Goal: Transaction & Acquisition: Purchase product/service

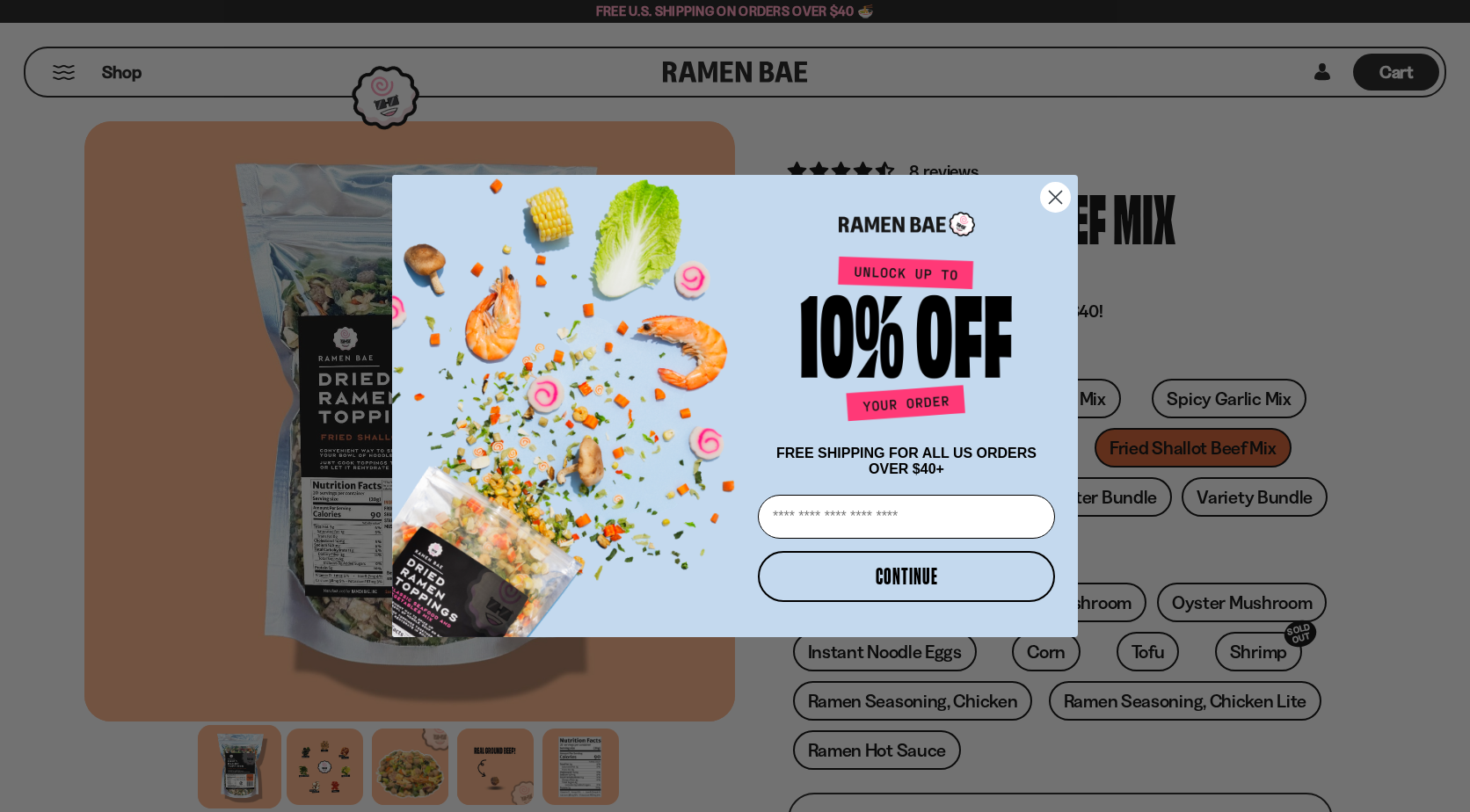
click at [1058, 191] on icon "Close dialog" at bounding box center [1055, 197] width 12 height 12
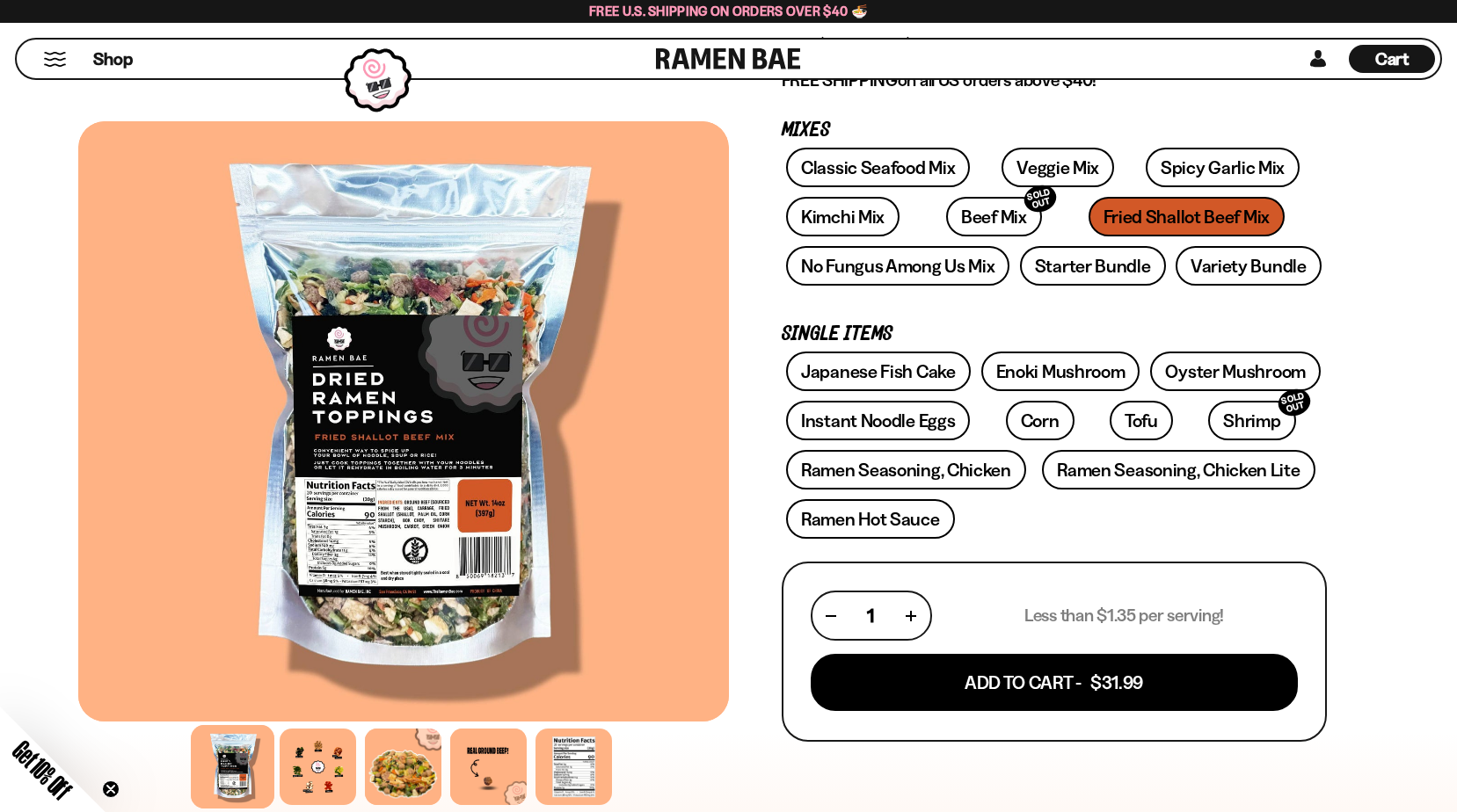
scroll to position [351, 0]
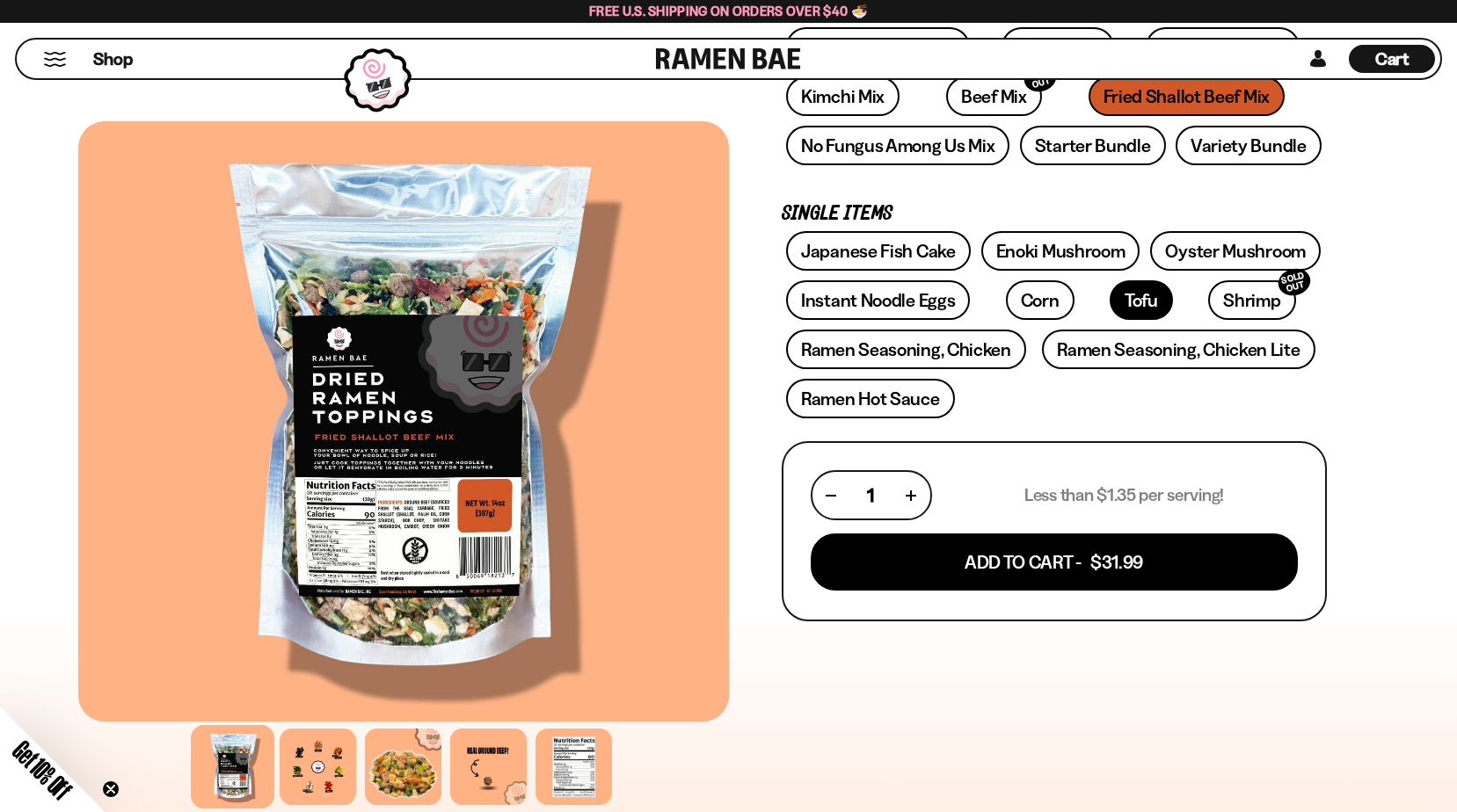
click at [1110, 296] on link "Tofu" at bounding box center [1141, 300] width 63 height 40
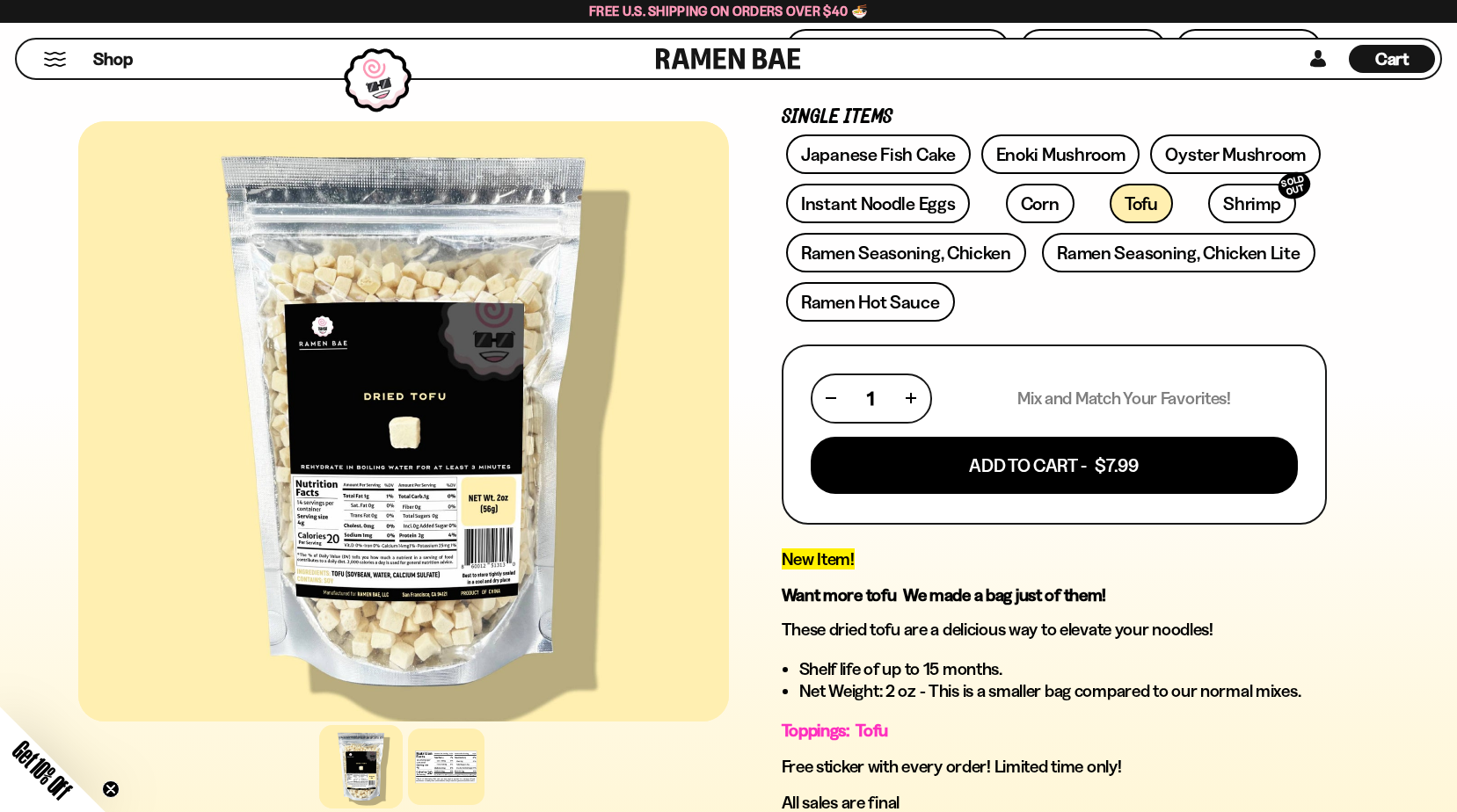
scroll to position [440, 0]
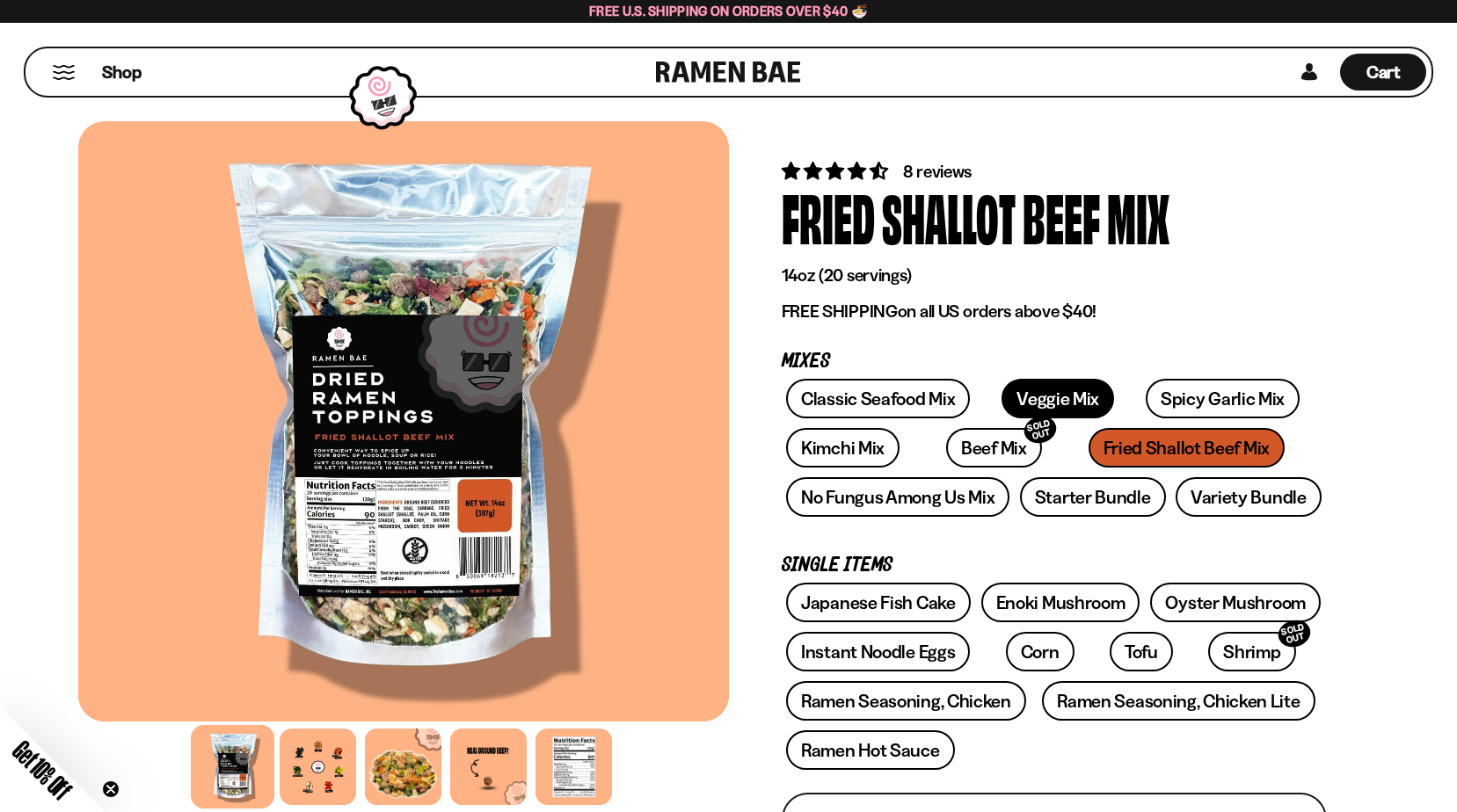
click at [1054, 396] on link "Veggie Mix" at bounding box center [1057, 398] width 112 height 40
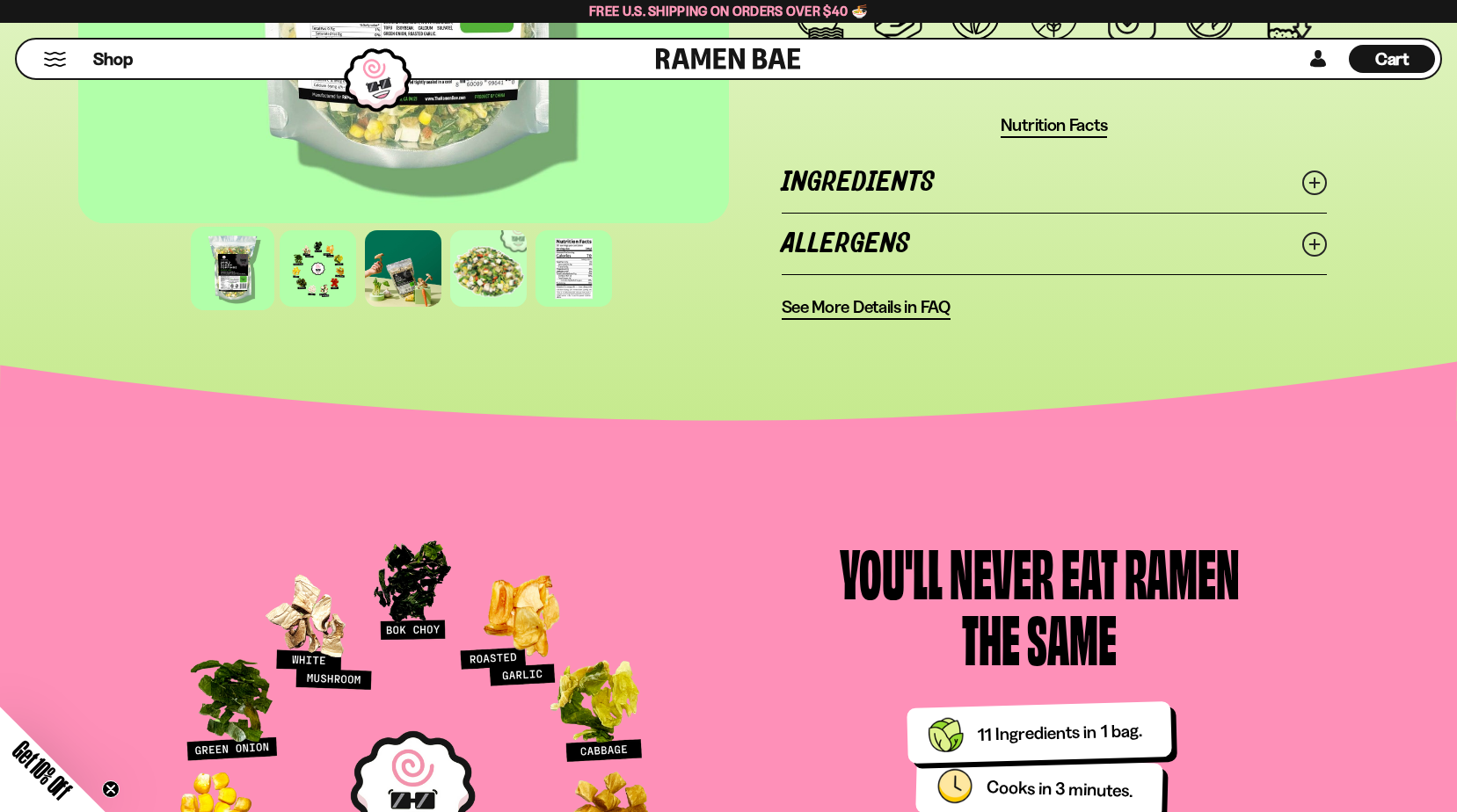
scroll to position [1495, 0]
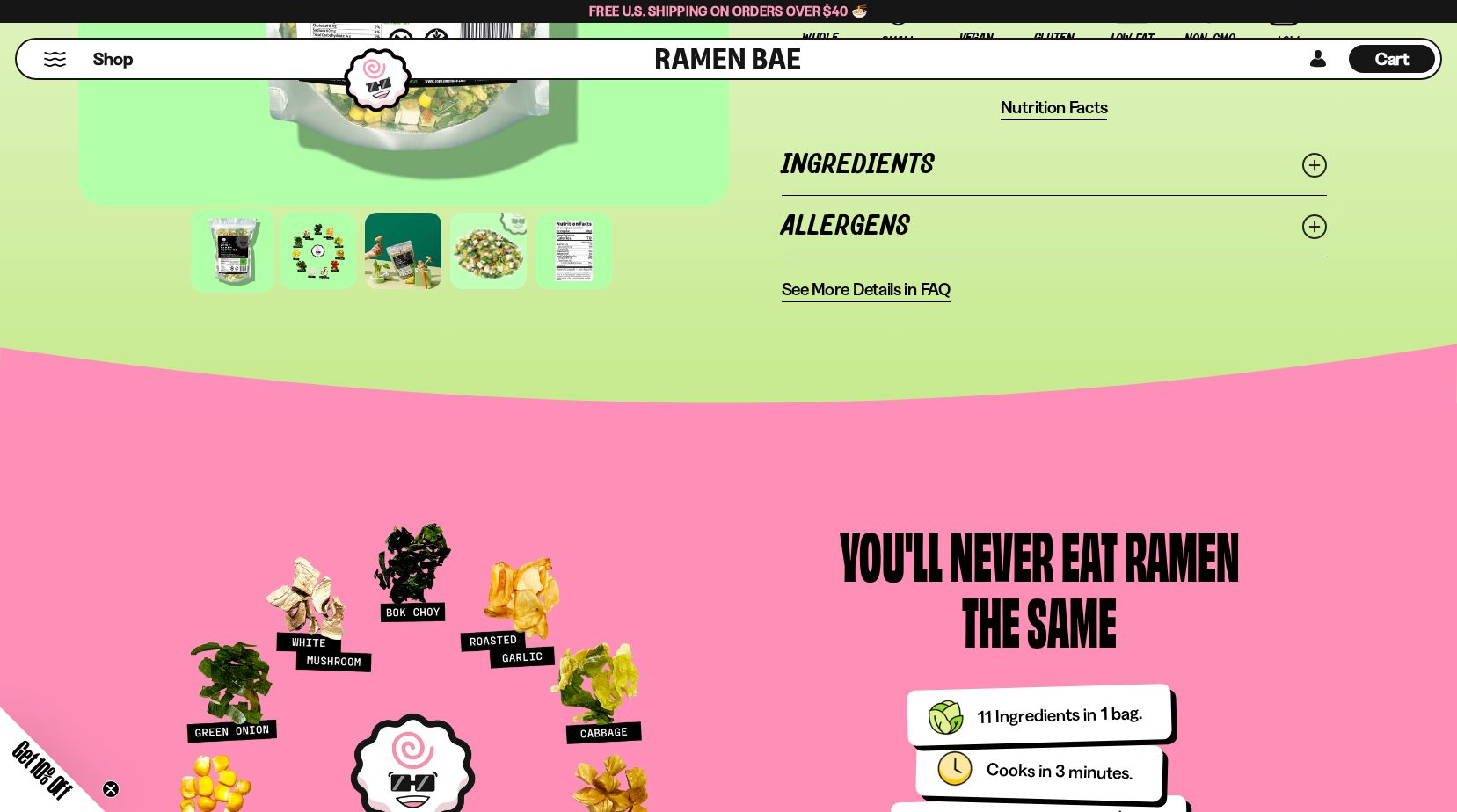
click at [61, 792] on span "Get 10% Off" at bounding box center [41, 770] width 69 height 69
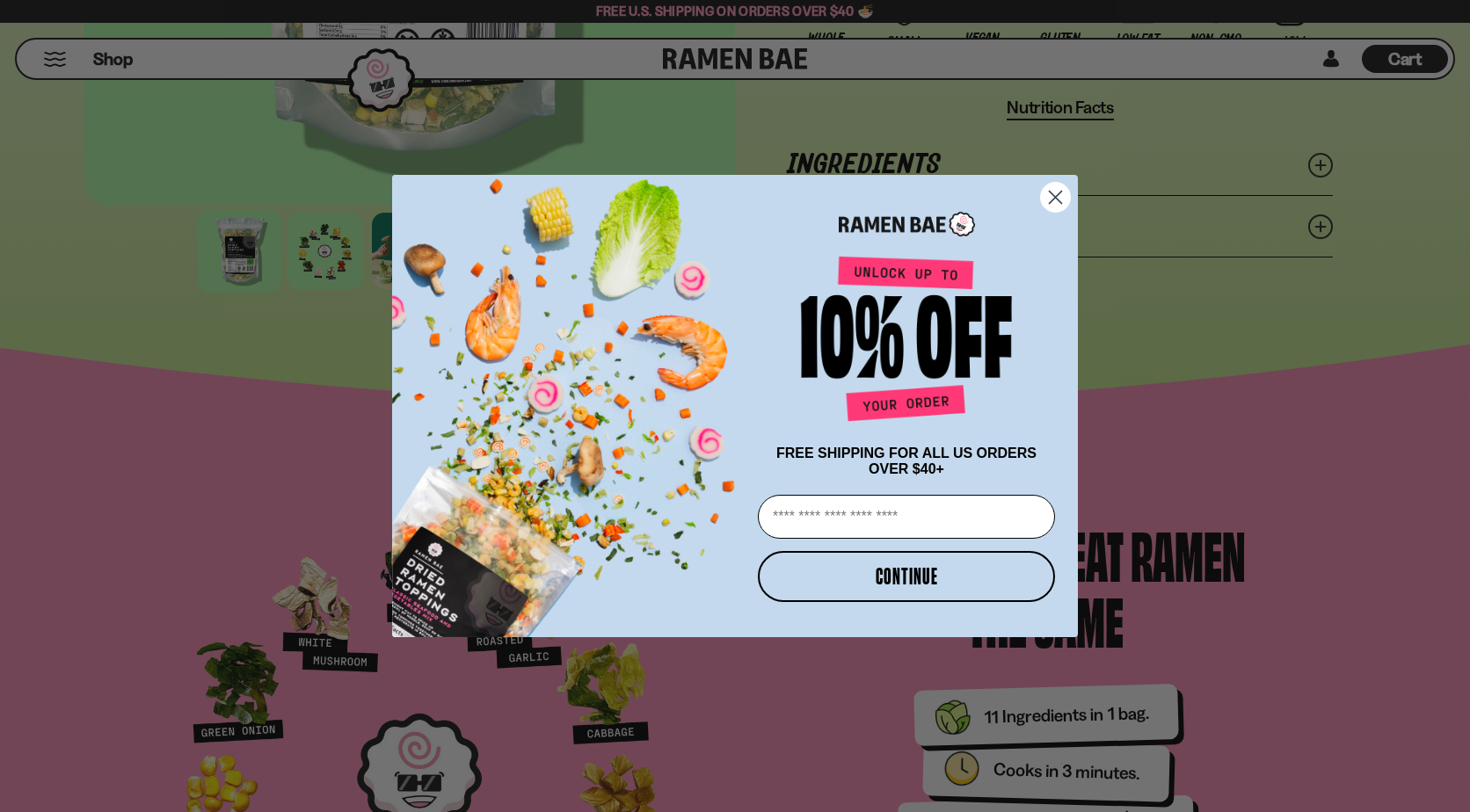
click at [1056, 191] on icon "Close dialog" at bounding box center [1055, 197] width 12 height 12
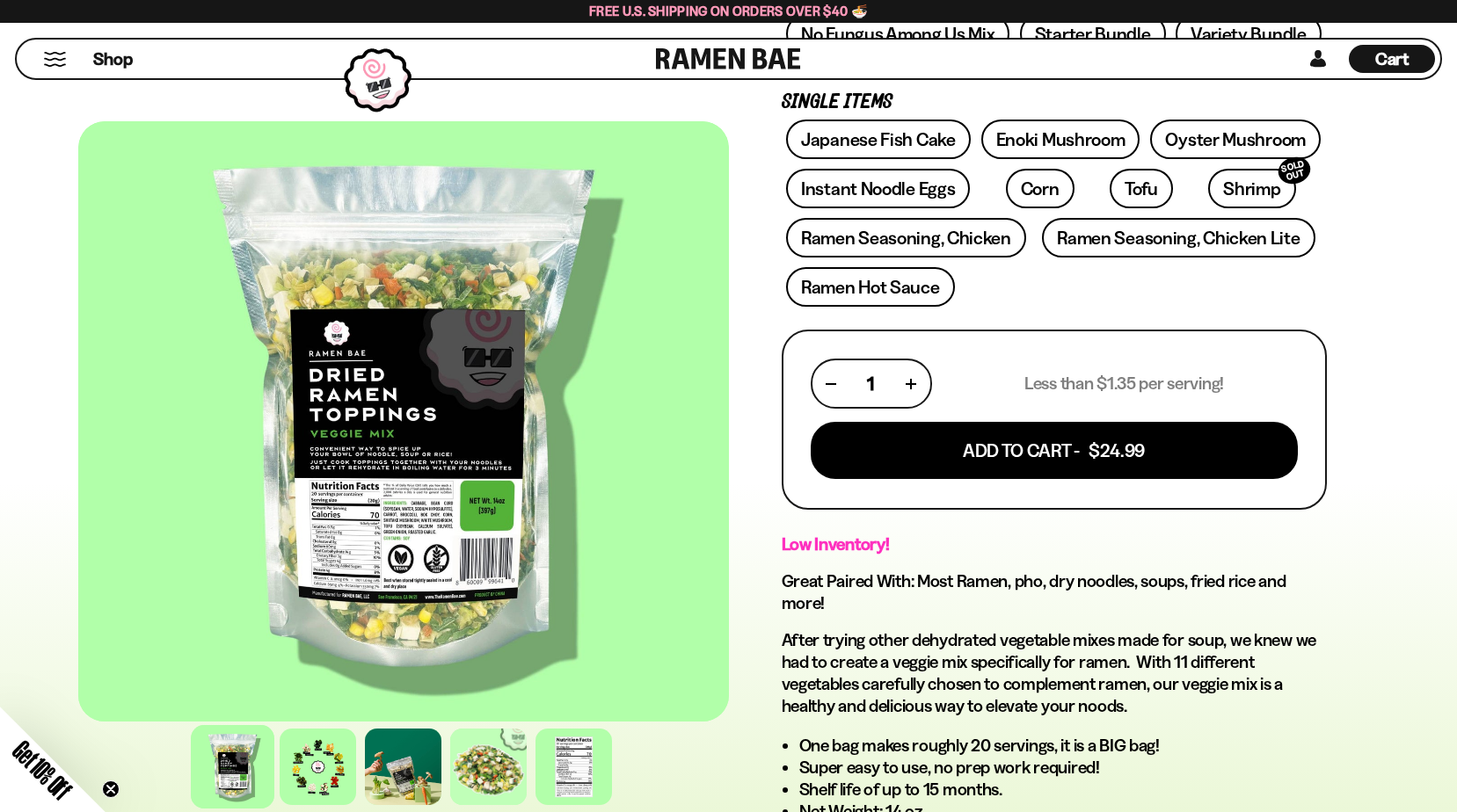
scroll to position [440, 0]
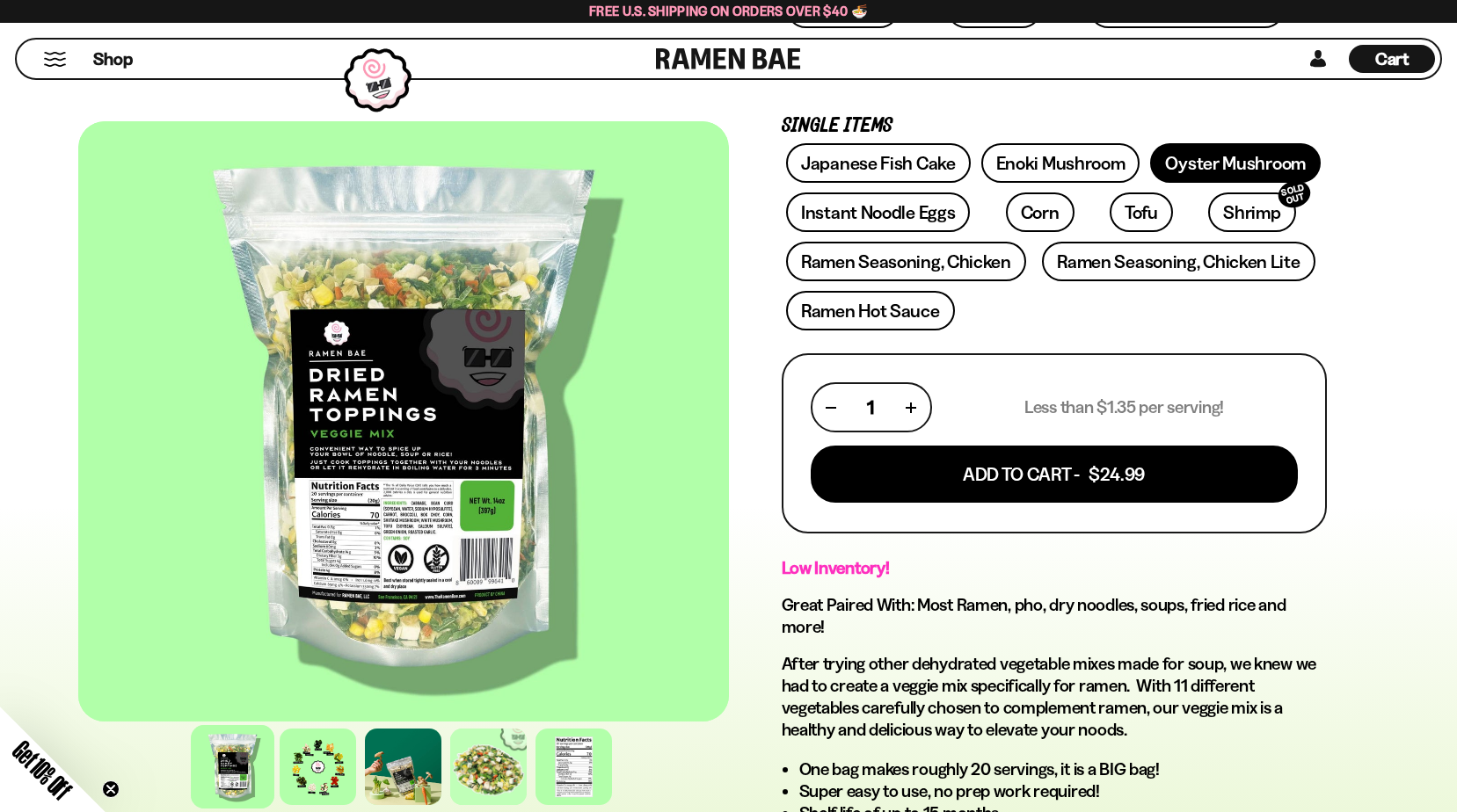
click at [1248, 153] on link "Oyster Mushroom" at bounding box center [1236, 163] width 171 height 40
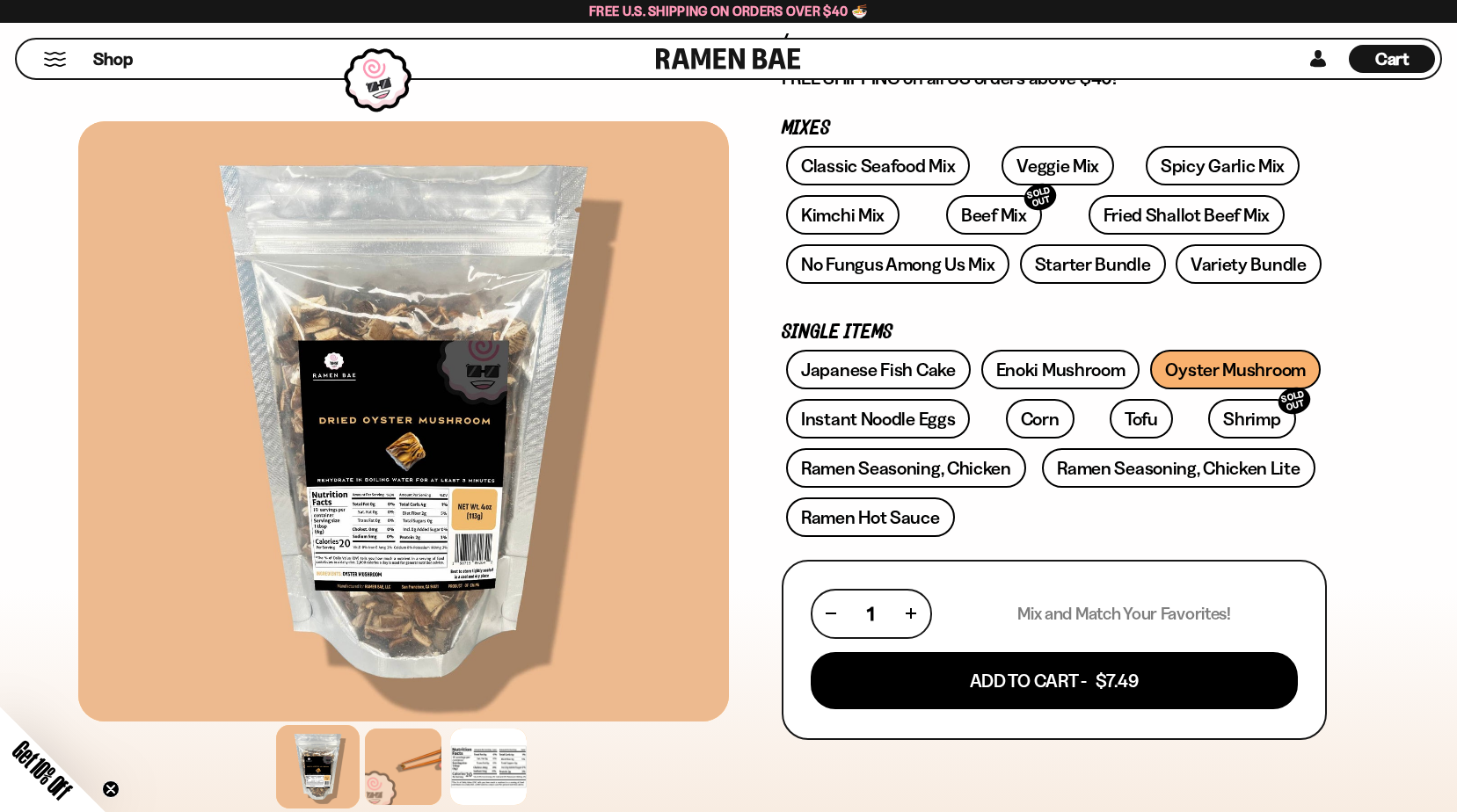
scroll to position [264, 0]
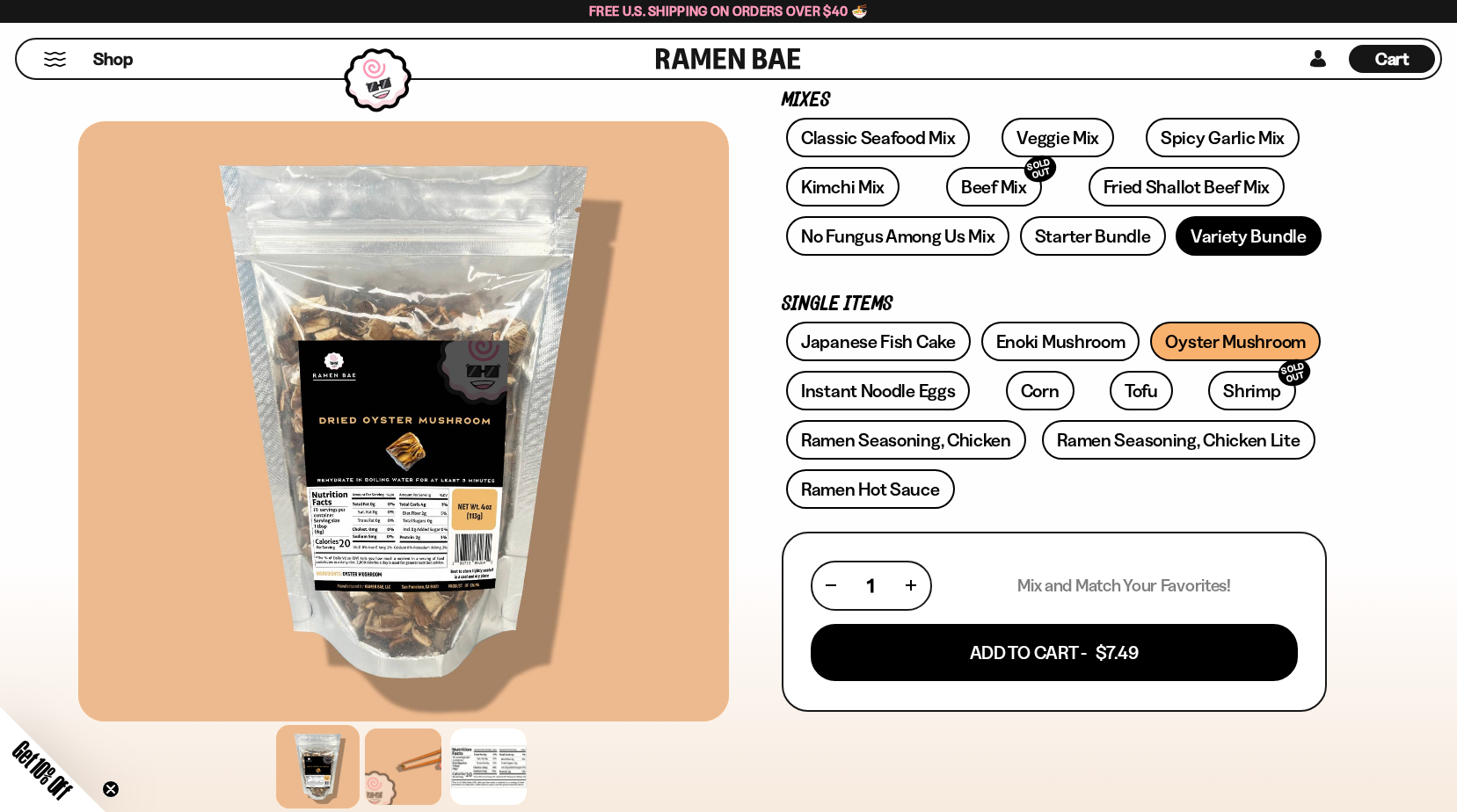
click at [1277, 235] on link "Variety Bundle" at bounding box center [1249, 236] width 146 height 40
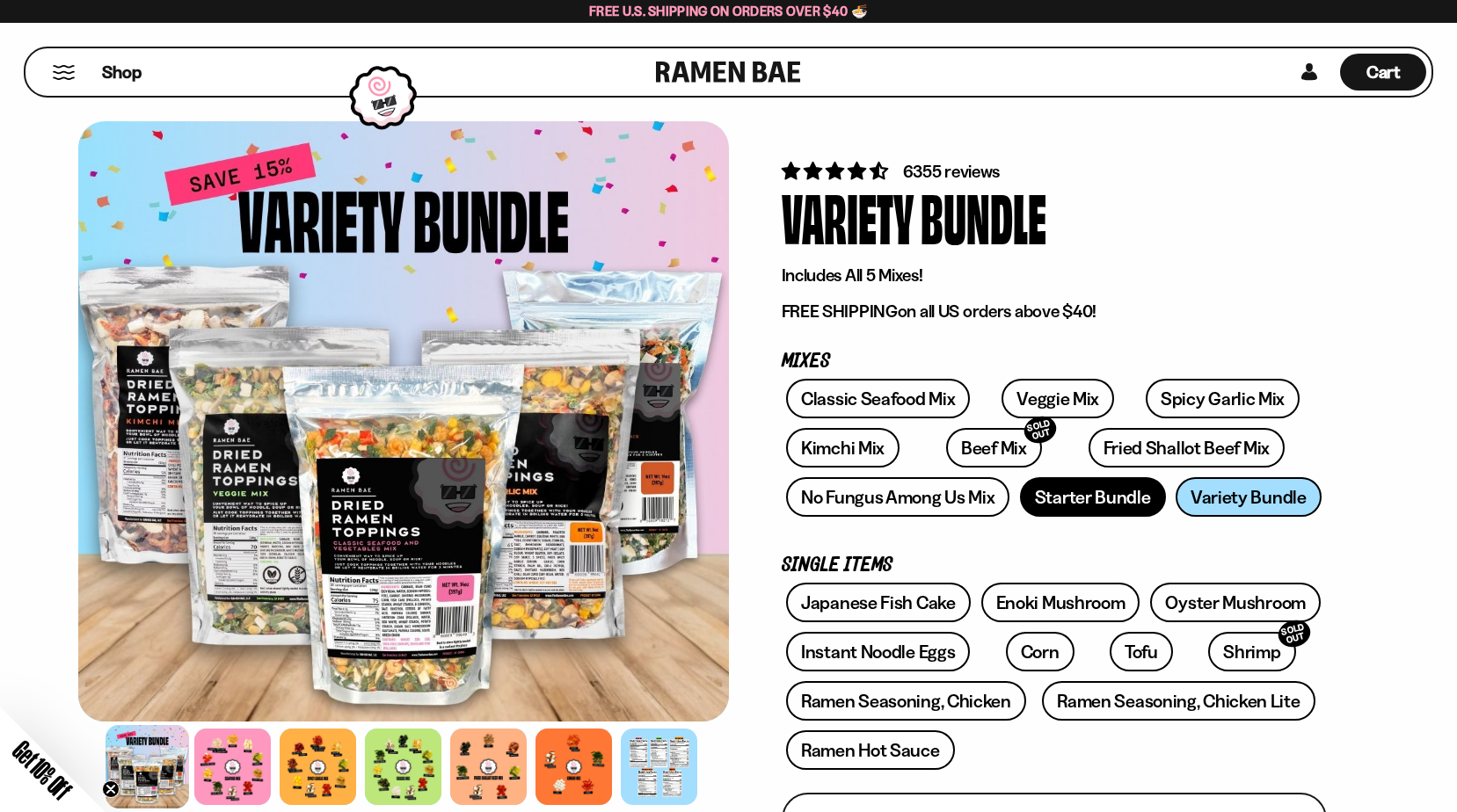
click at [1125, 501] on link "Starter Bundle" at bounding box center [1093, 497] width 146 height 40
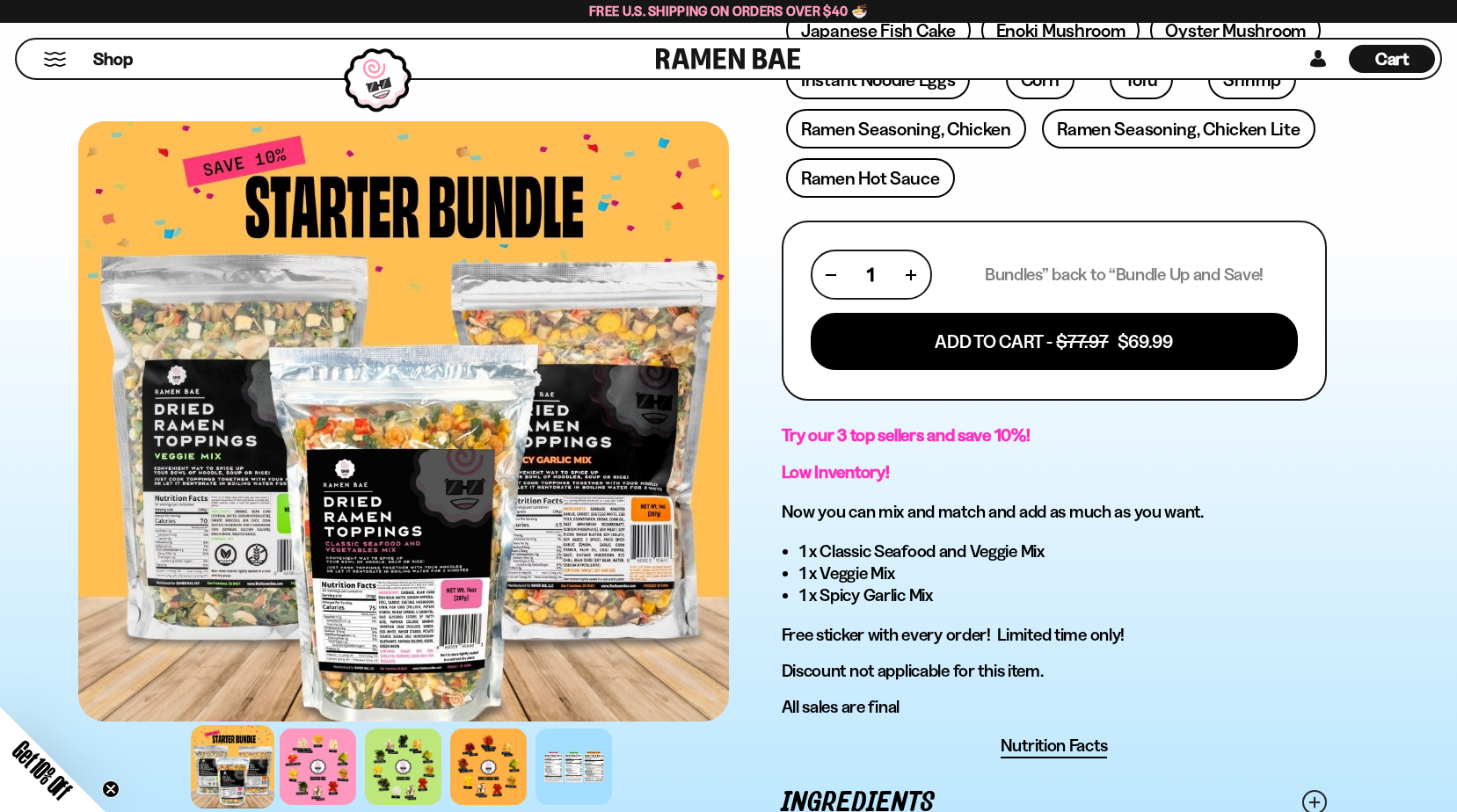
scroll to position [615, 0]
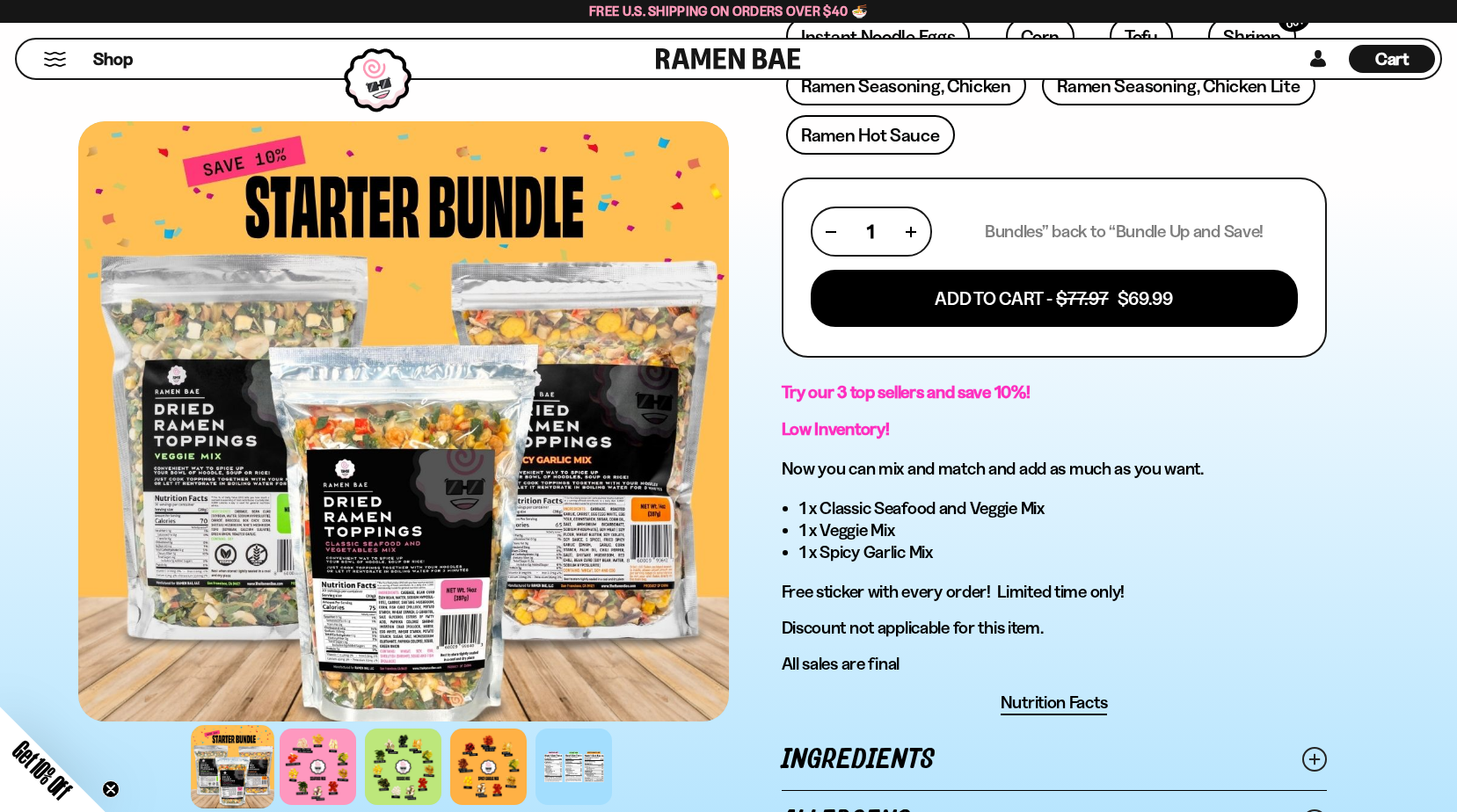
click at [438, 458] on div at bounding box center [403, 421] width 651 height 600
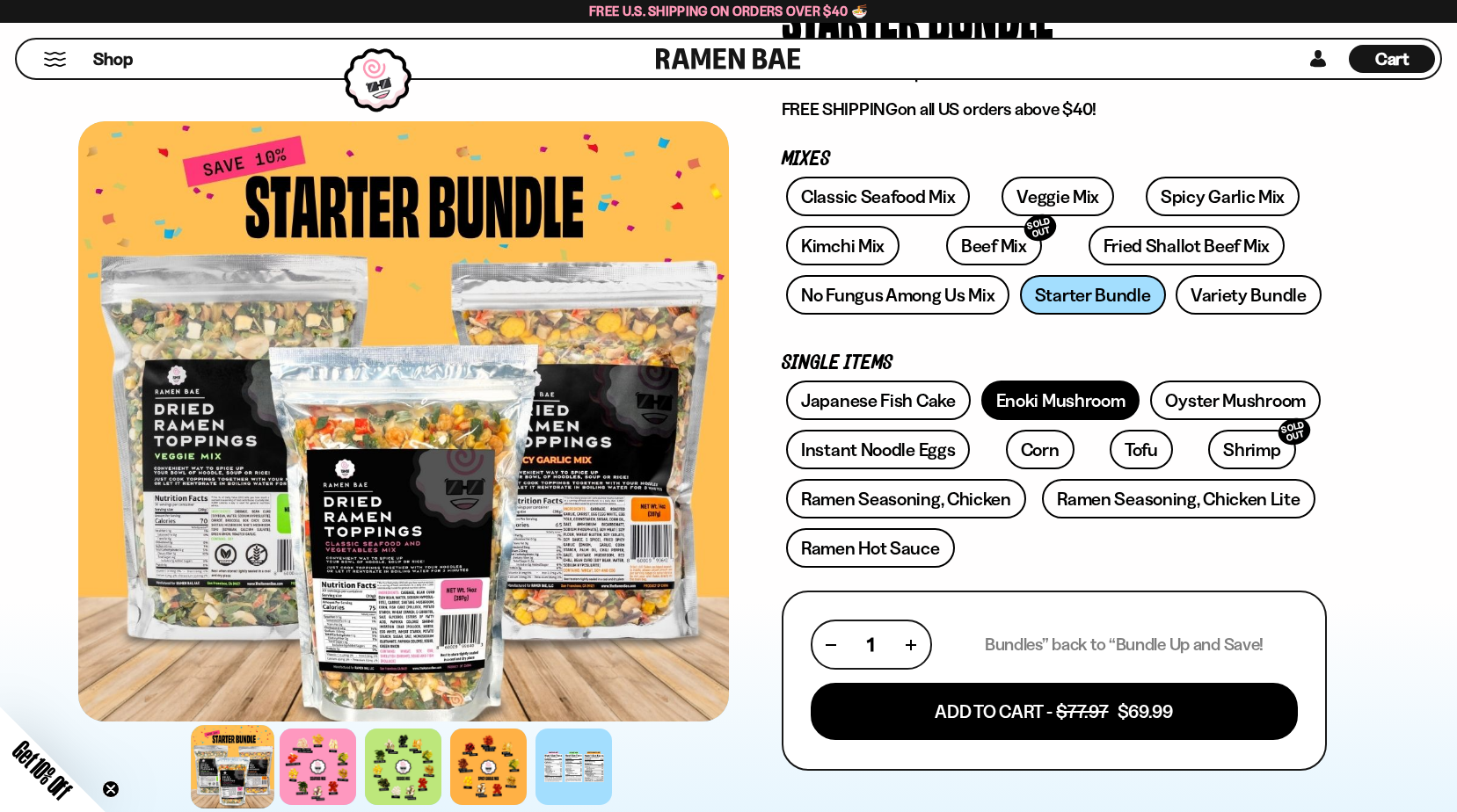
scroll to position [176, 0]
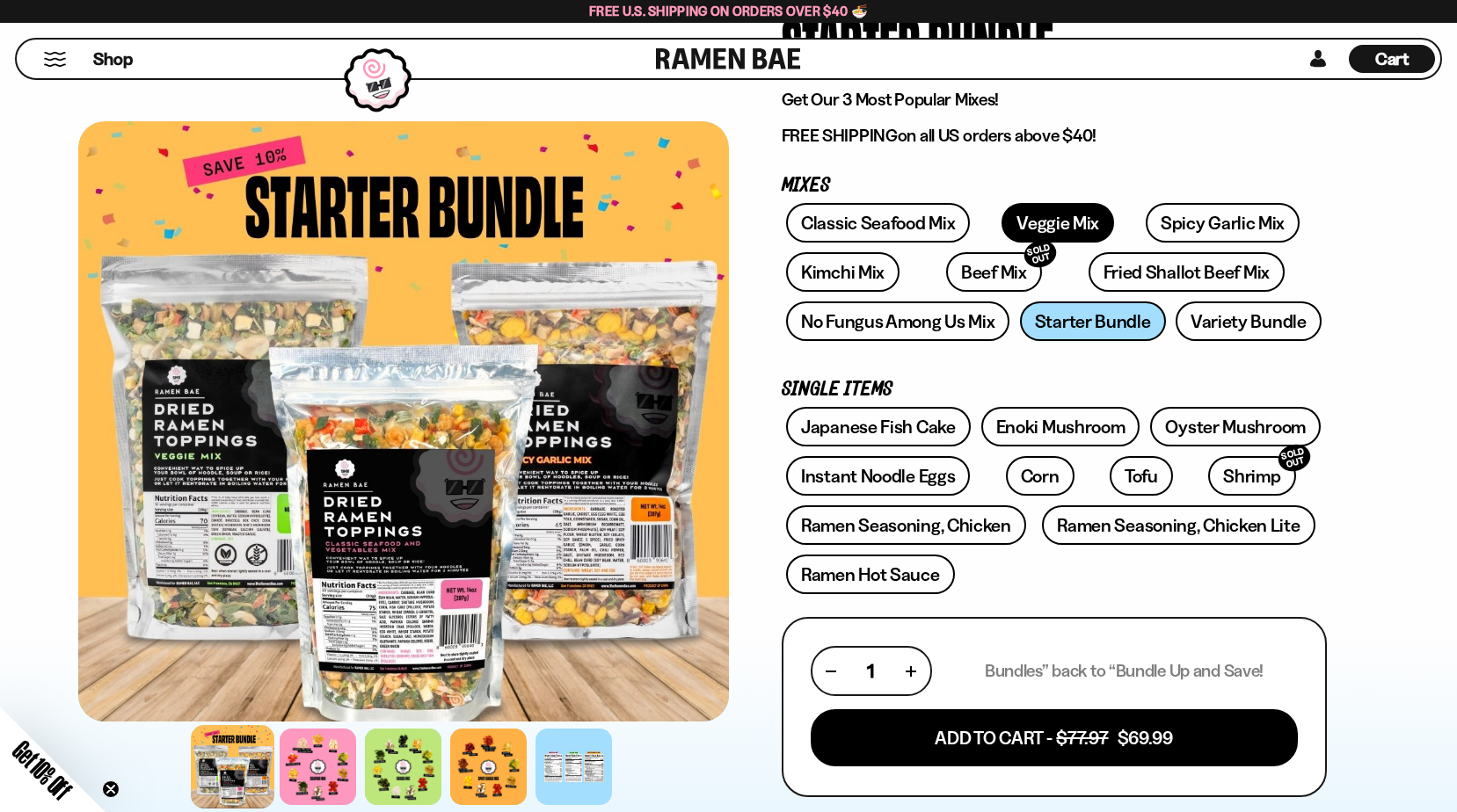
click at [1060, 225] on link "Veggie Mix" at bounding box center [1057, 223] width 112 height 40
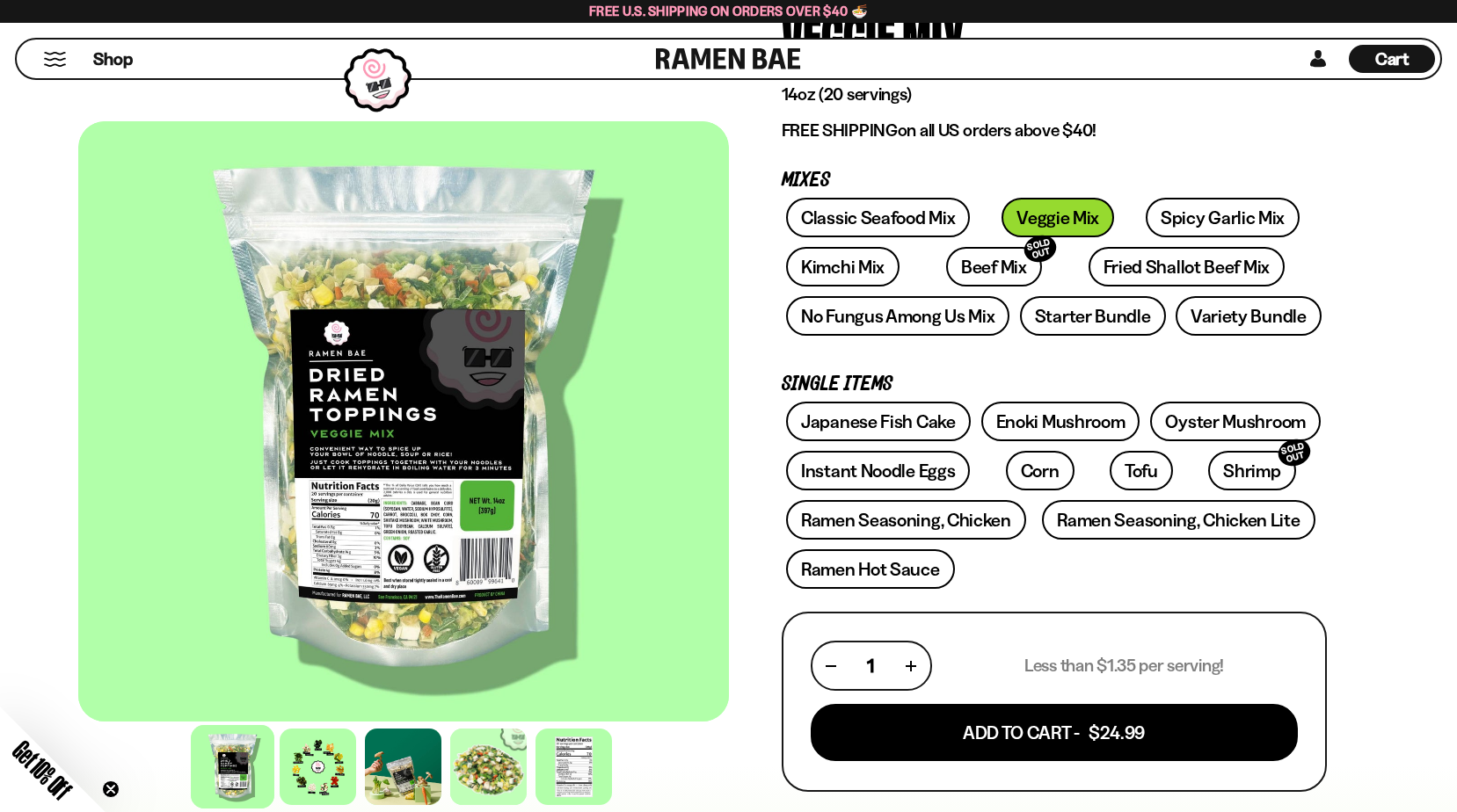
scroll to position [264, 0]
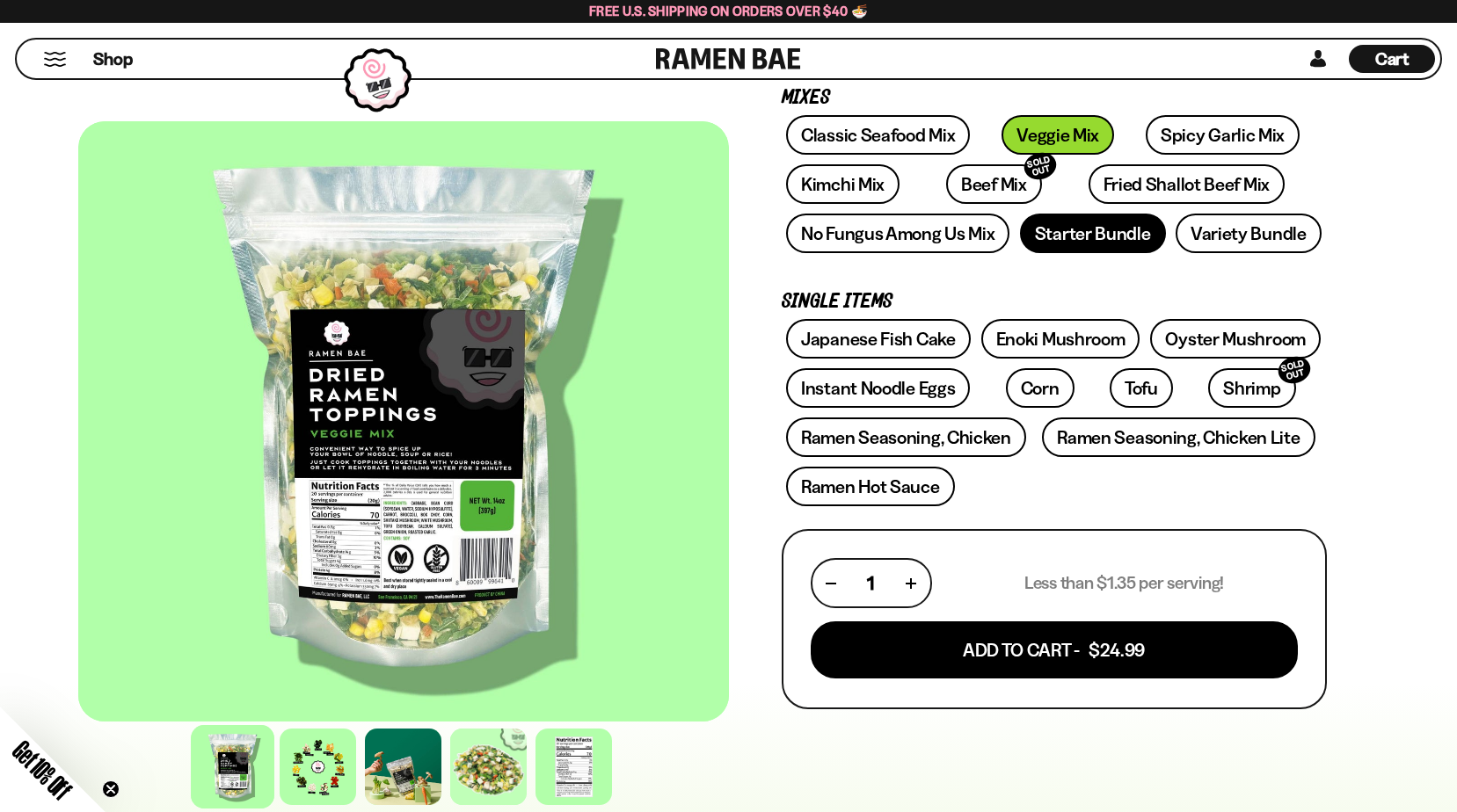
click at [1056, 232] on link "Starter Bundle" at bounding box center [1093, 234] width 146 height 40
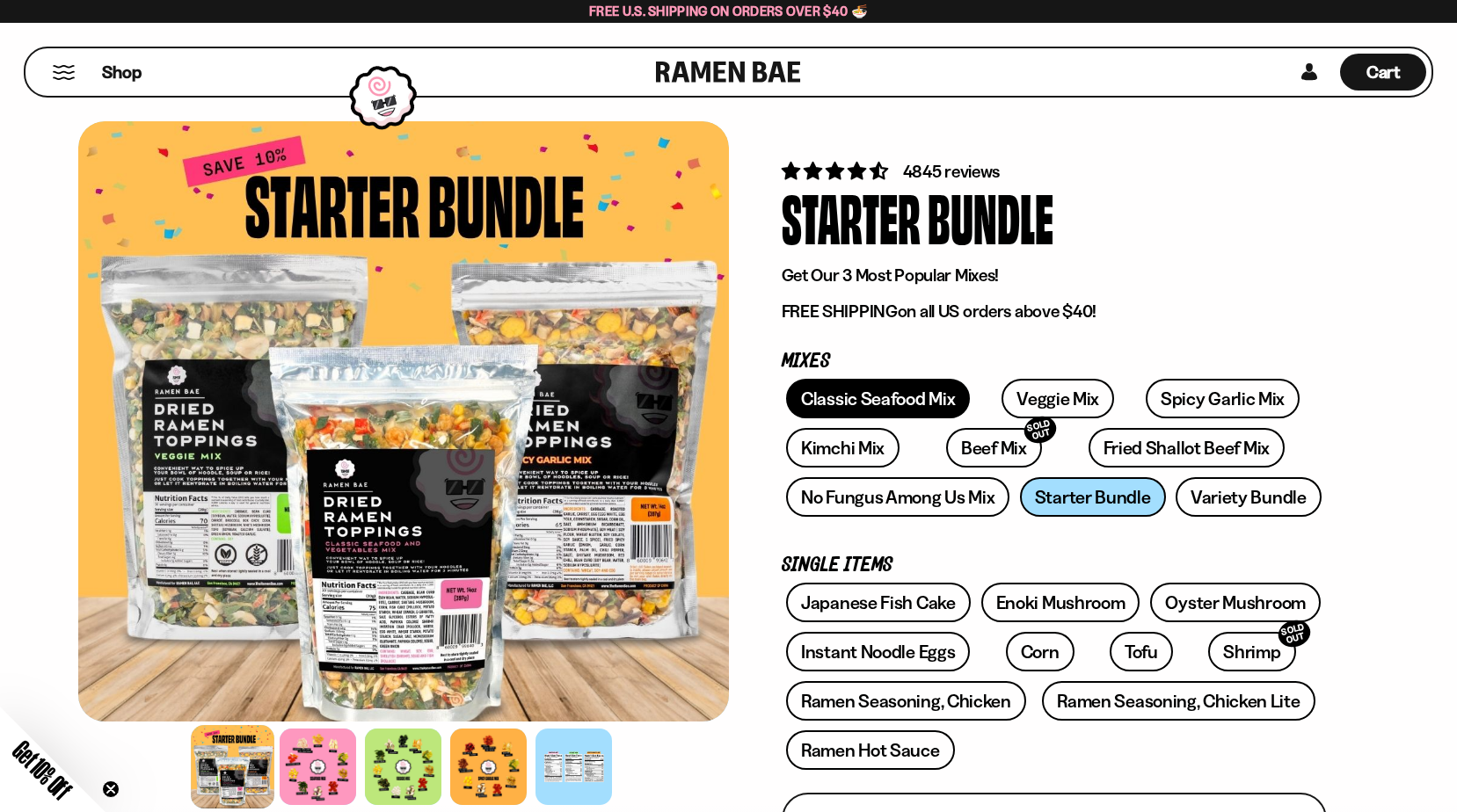
click at [908, 398] on link "Classic Seafood Mix" at bounding box center [877, 398] width 184 height 40
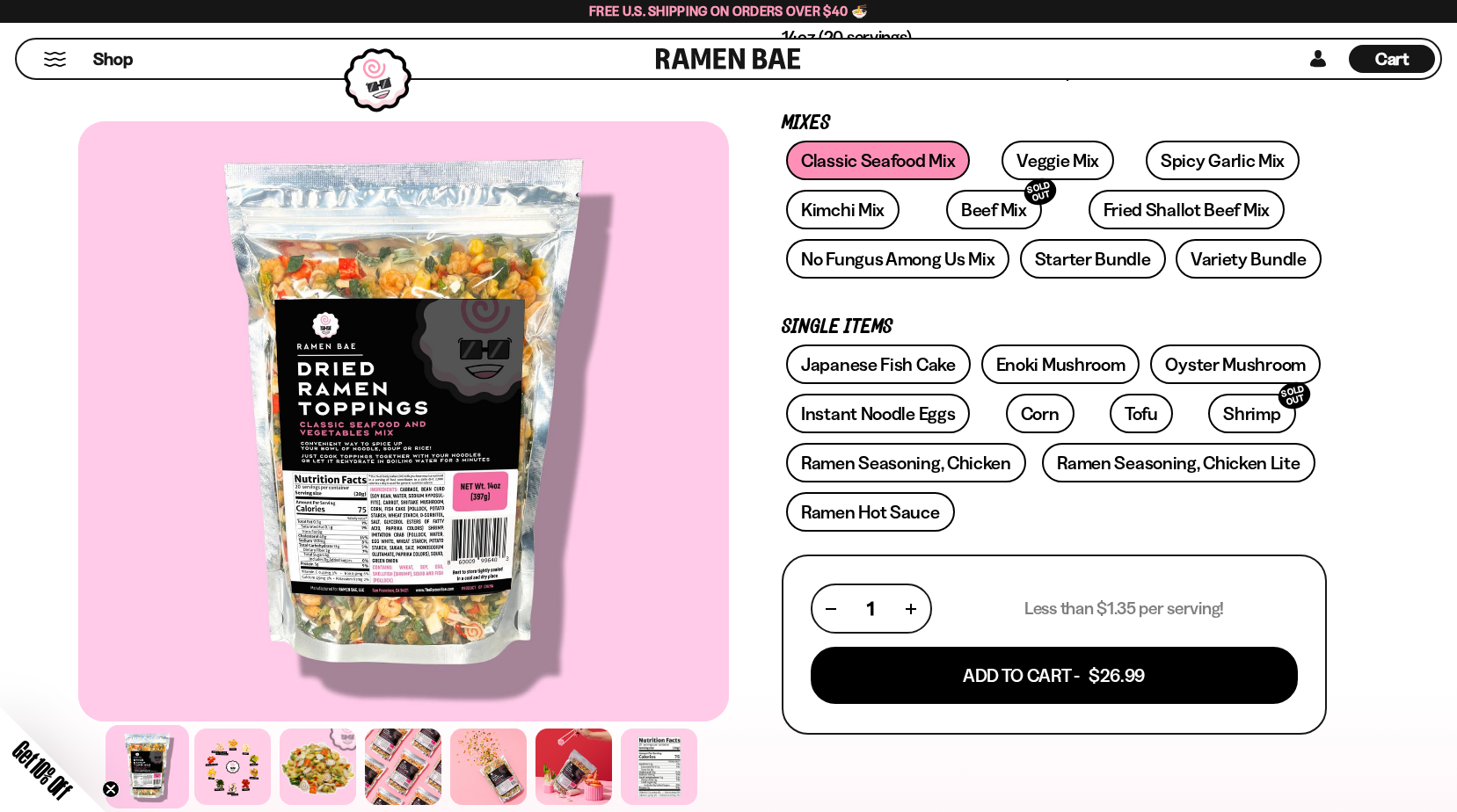
scroll to position [264, 0]
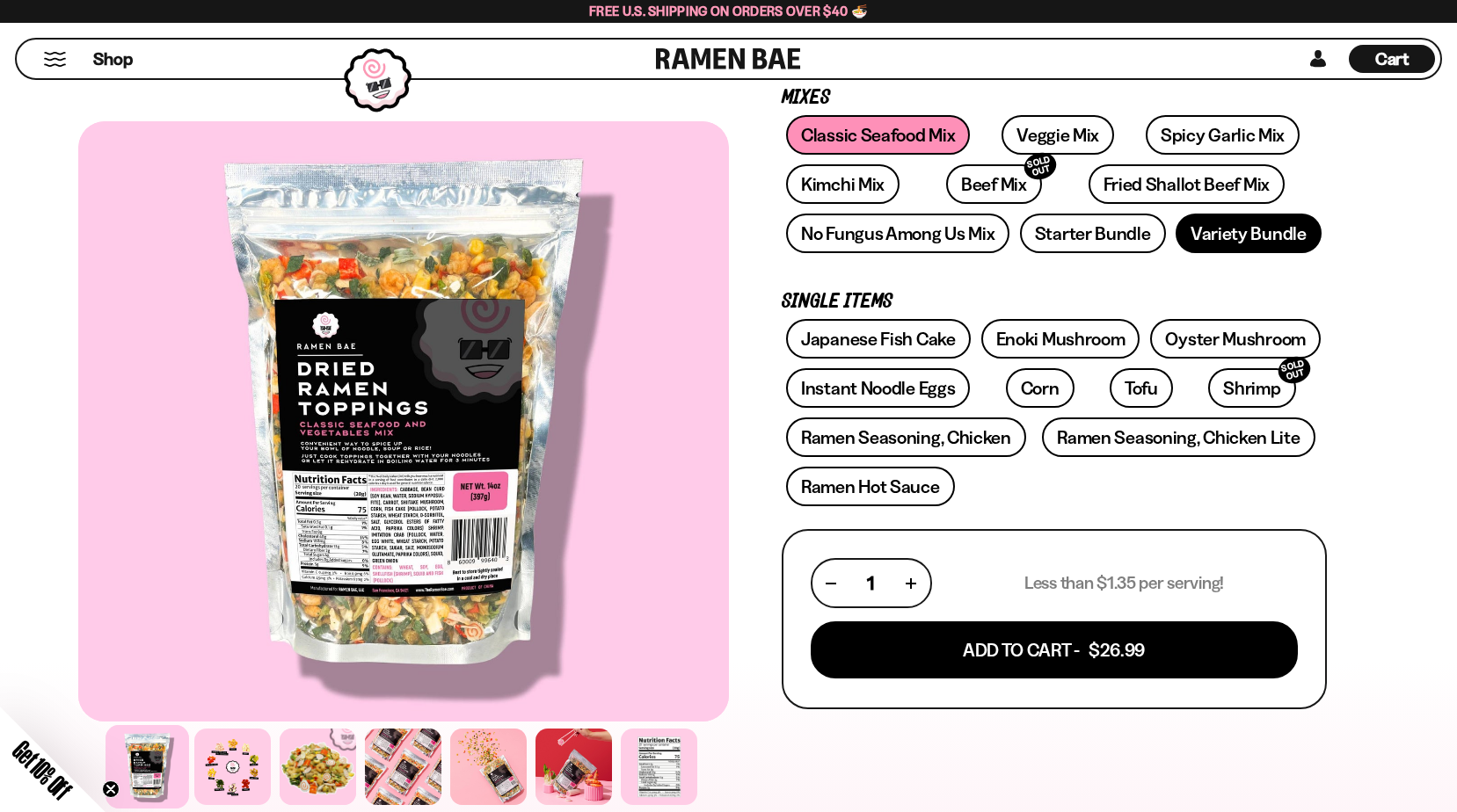
click at [1259, 230] on link "Variety Bundle" at bounding box center [1249, 234] width 146 height 40
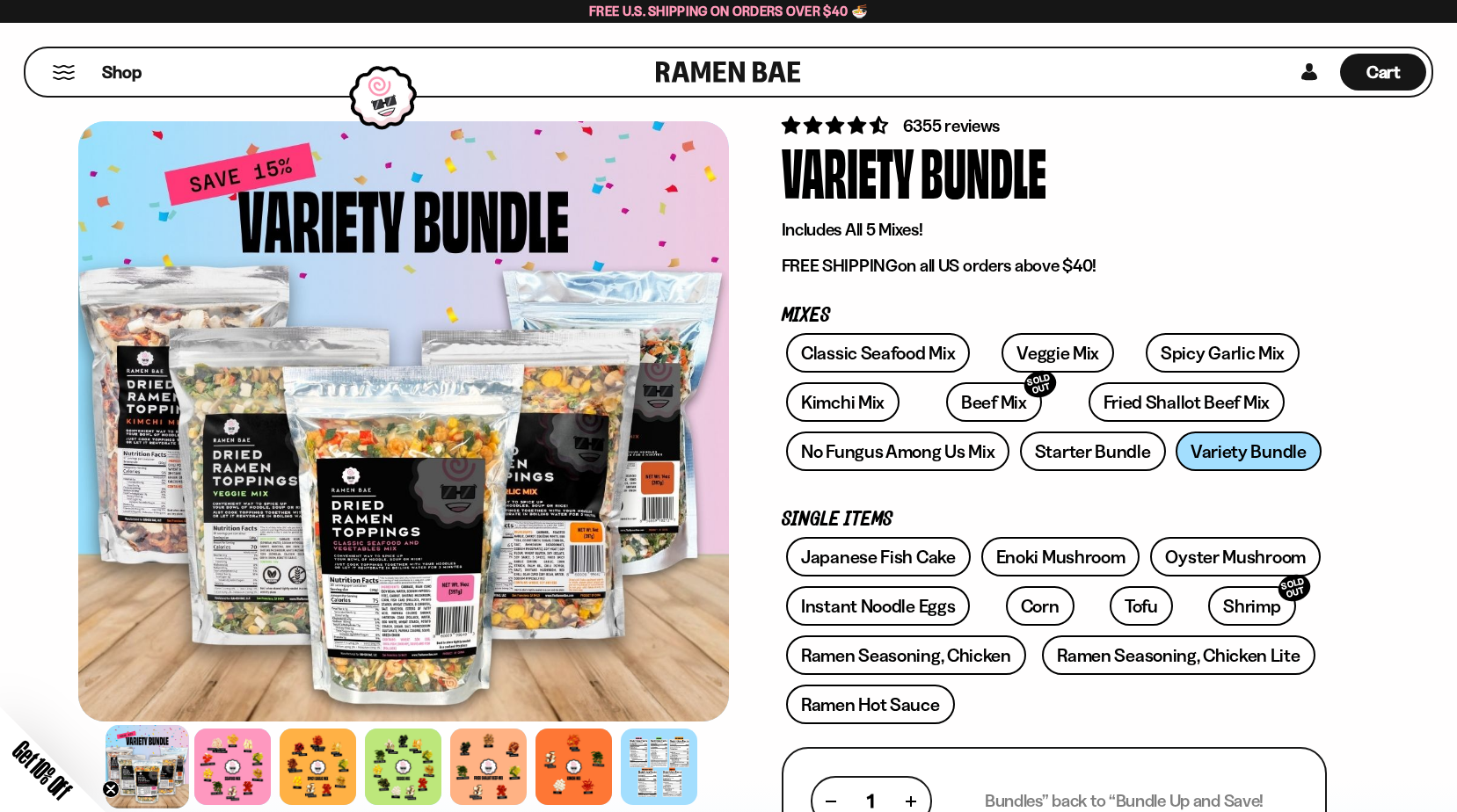
scroll to position [88, 0]
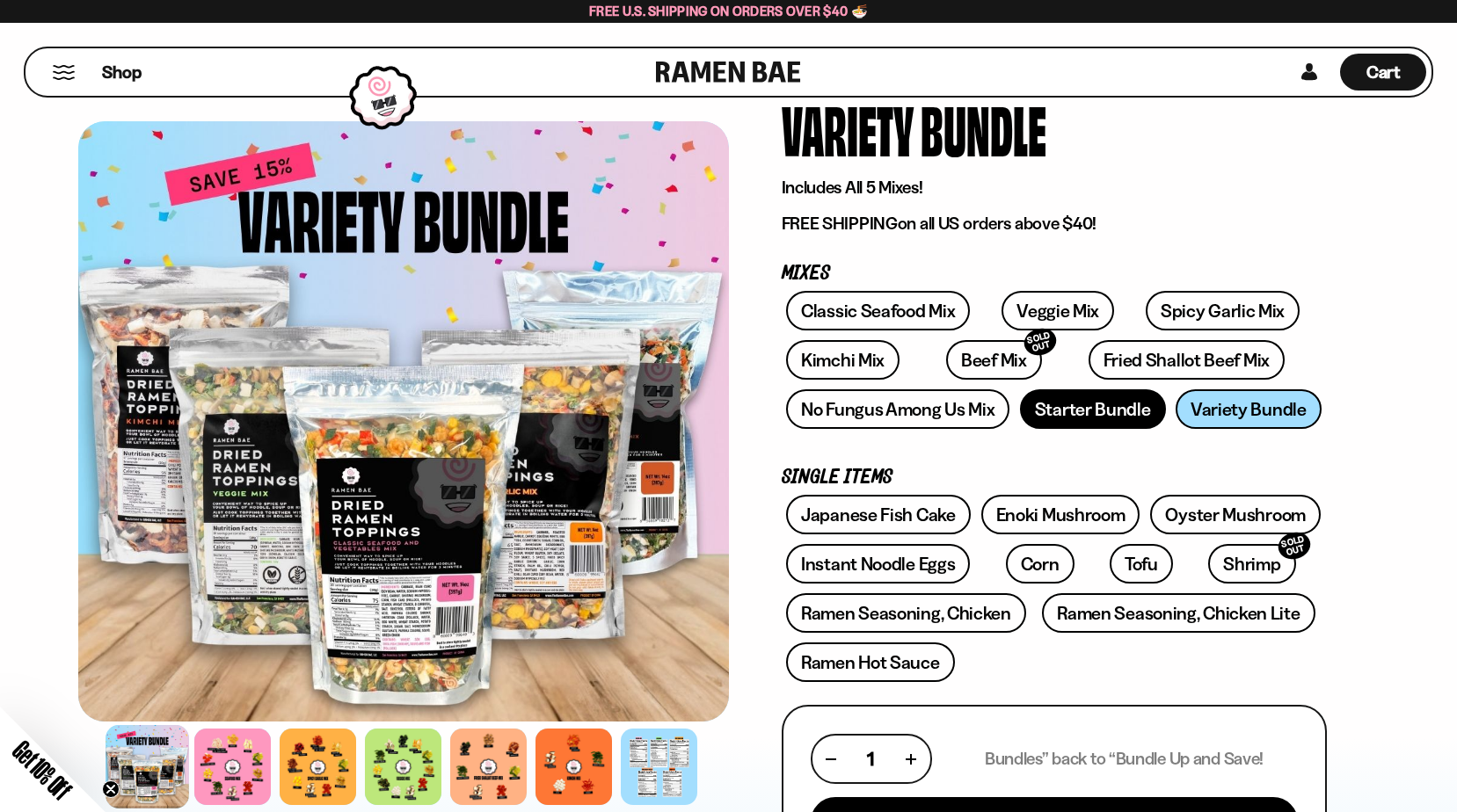
click at [1100, 416] on link "Starter Bundle" at bounding box center [1093, 409] width 146 height 40
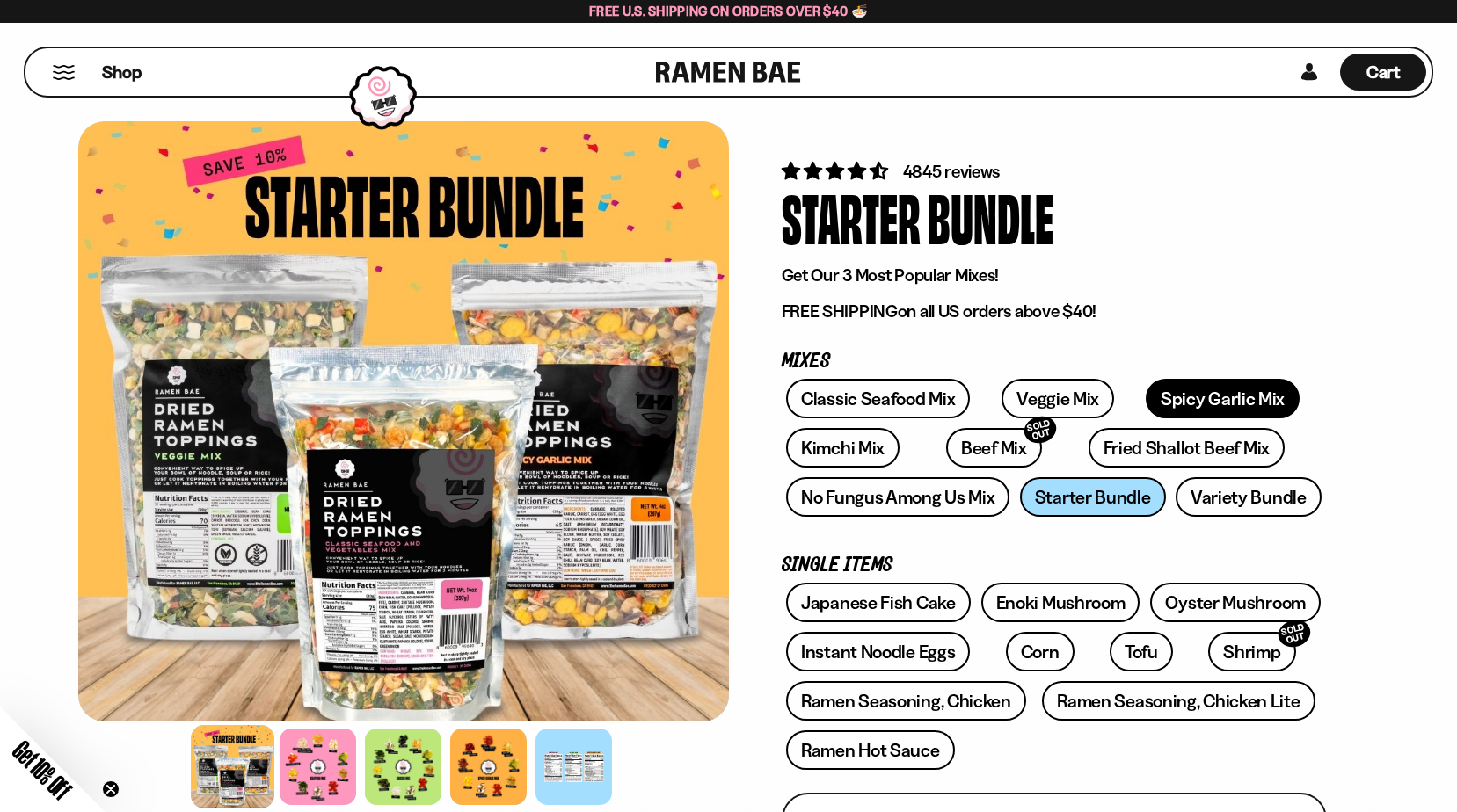
click at [1193, 406] on link "Spicy Garlic Mix" at bounding box center [1222, 398] width 154 height 40
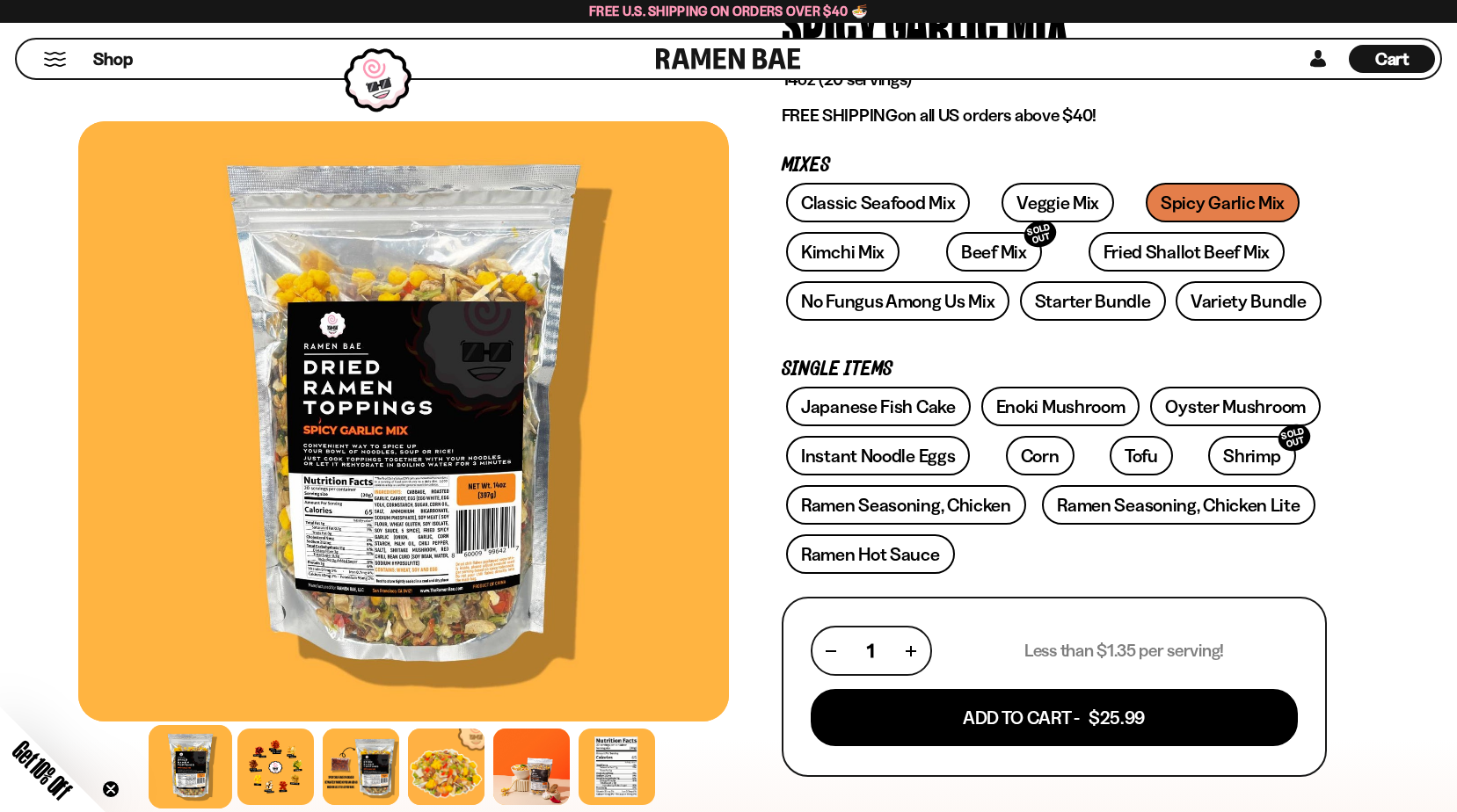
scroll to position [264, 0]
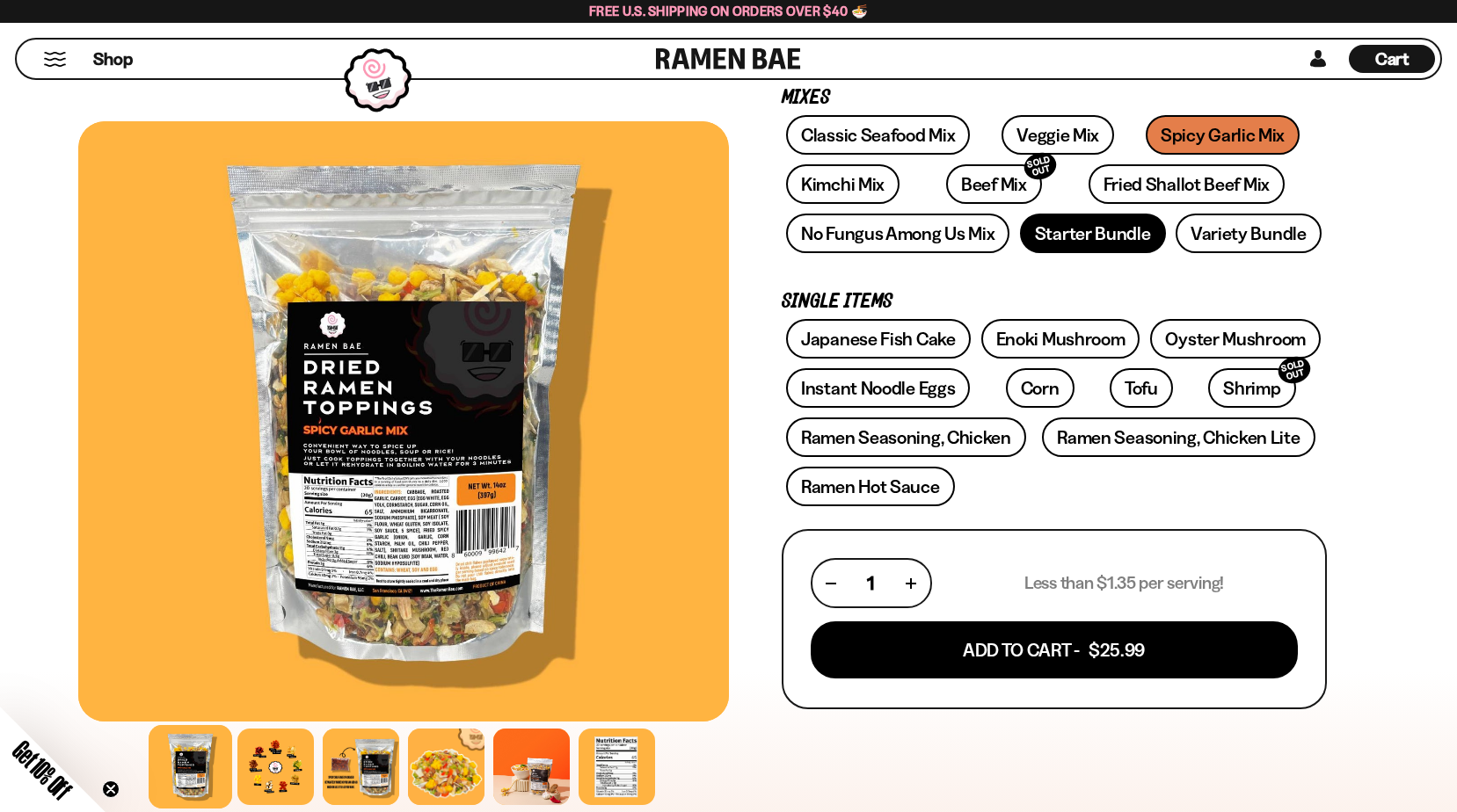
click at [1100, 233] on link "Starter Bundle" at bounding box center [1093, 234] width 146 height 40
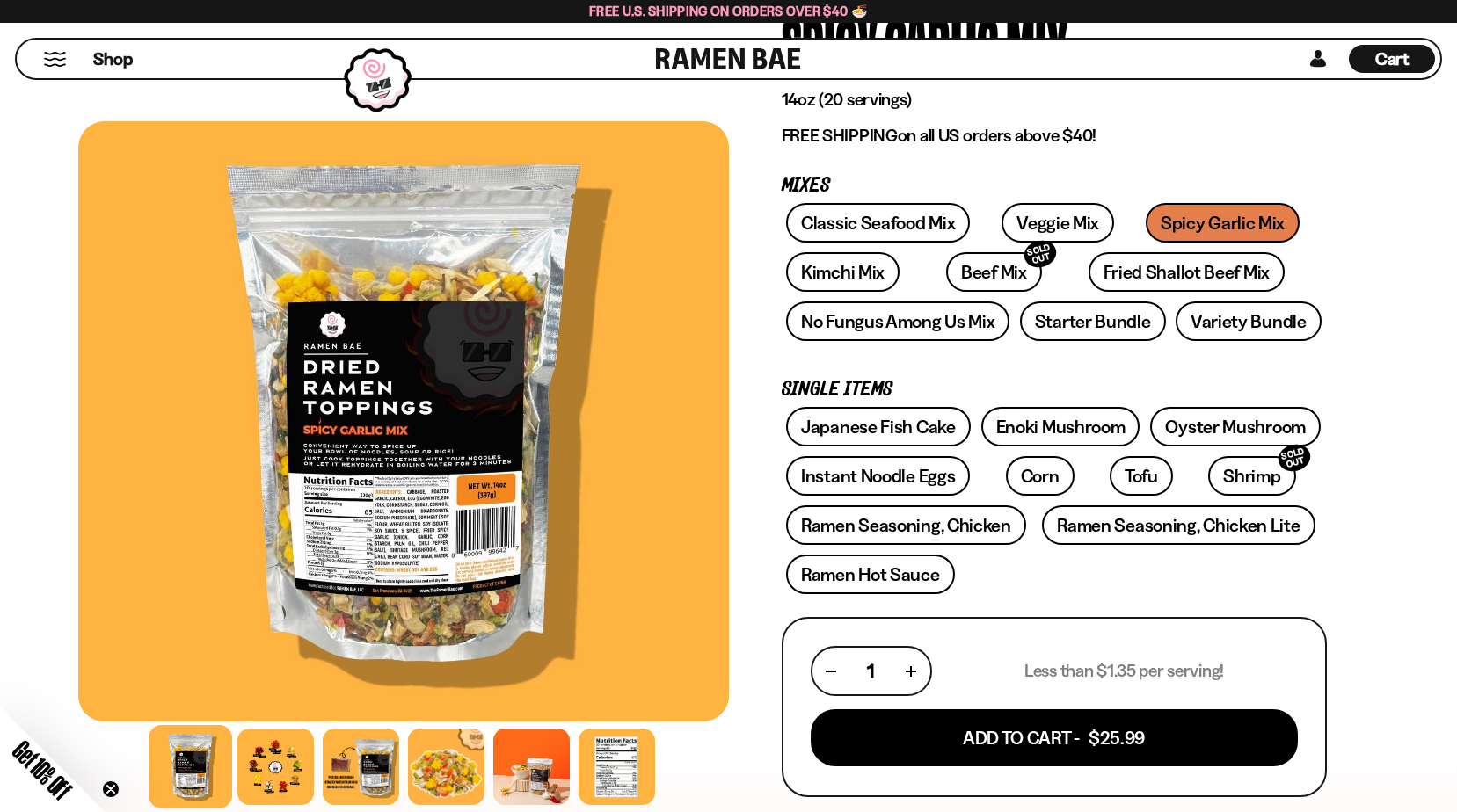
scroll to position [528, 0]
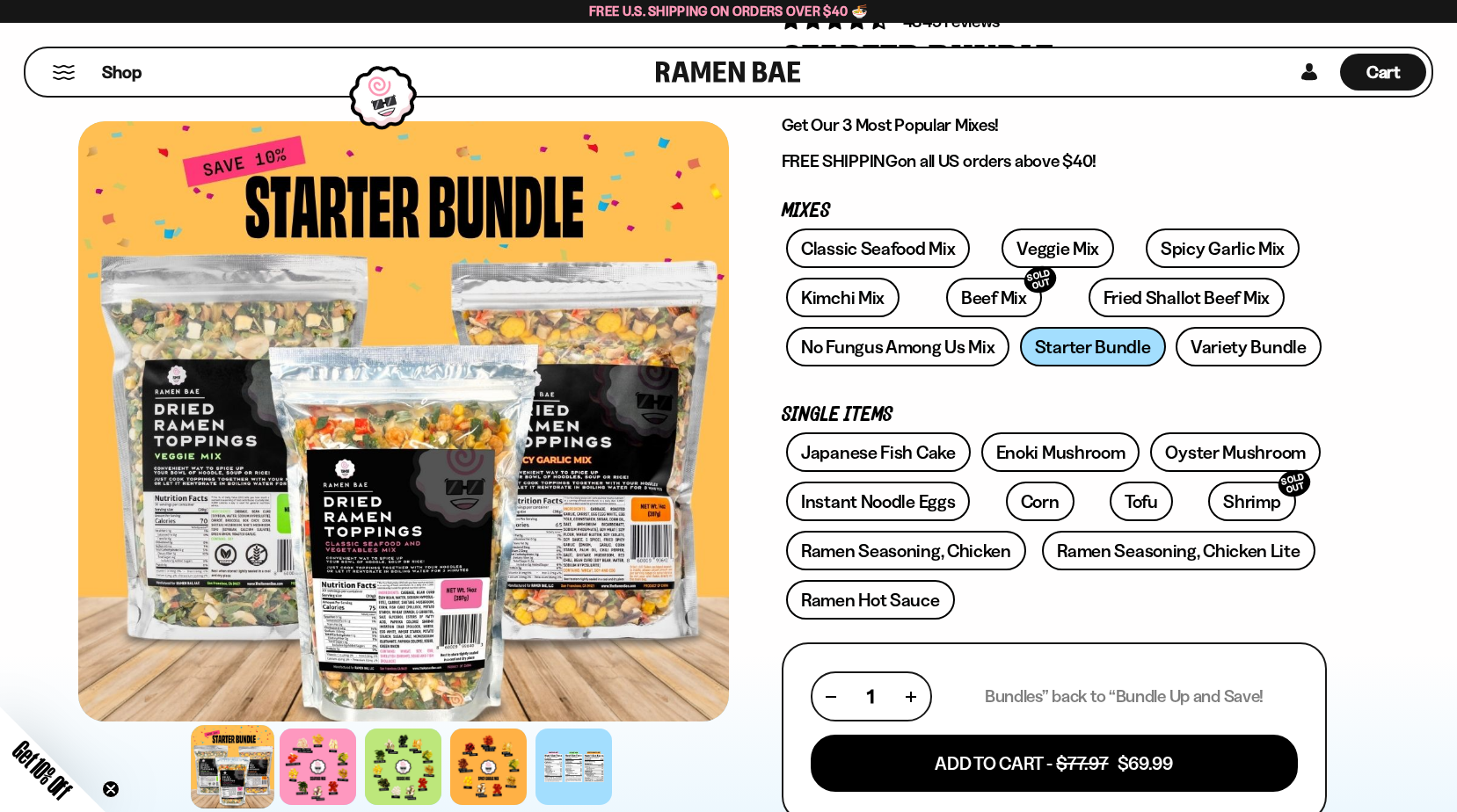
scroll to position [176, 0]
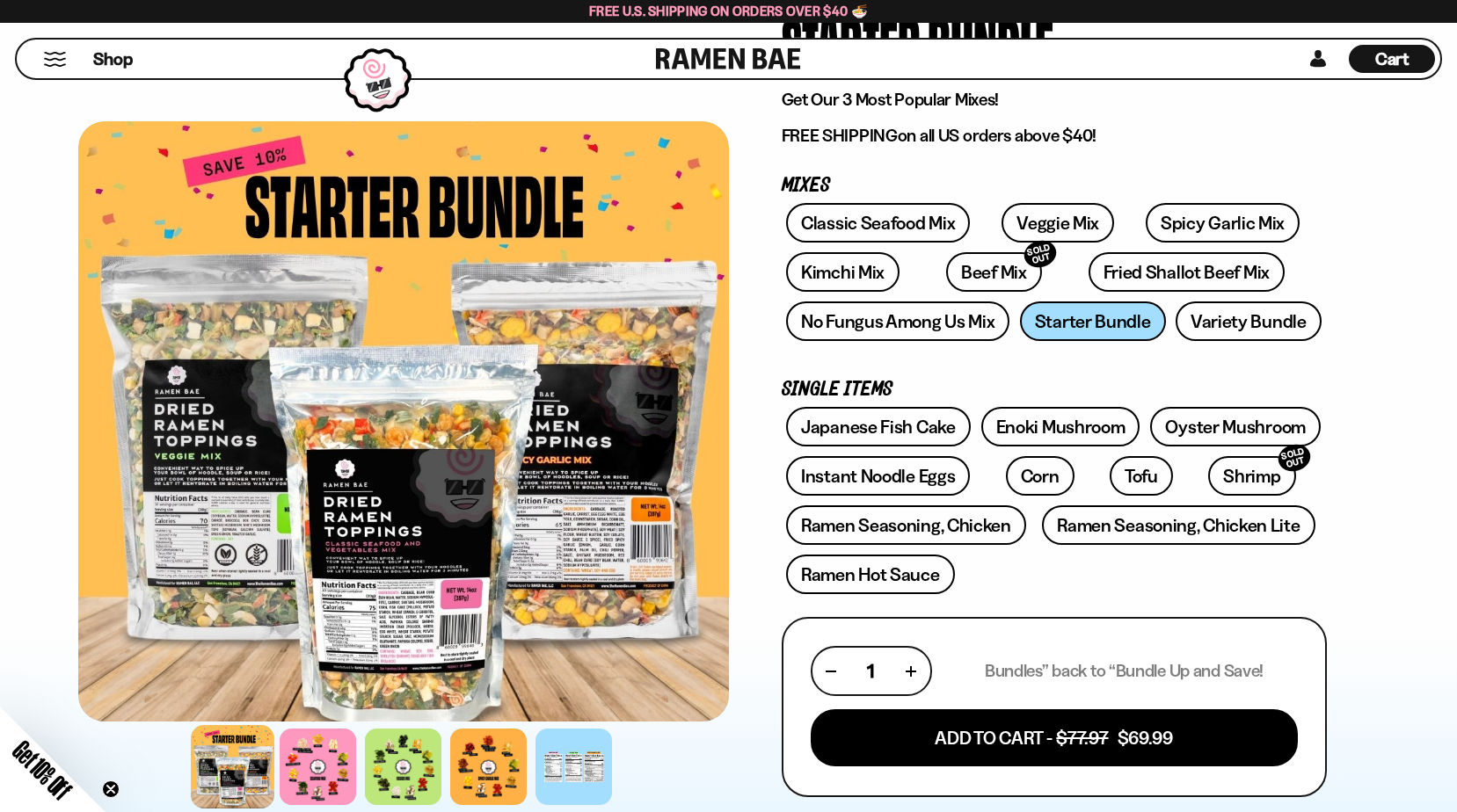
click at [537, 572] on div at bounding box center [403, 421] width 651 height 600
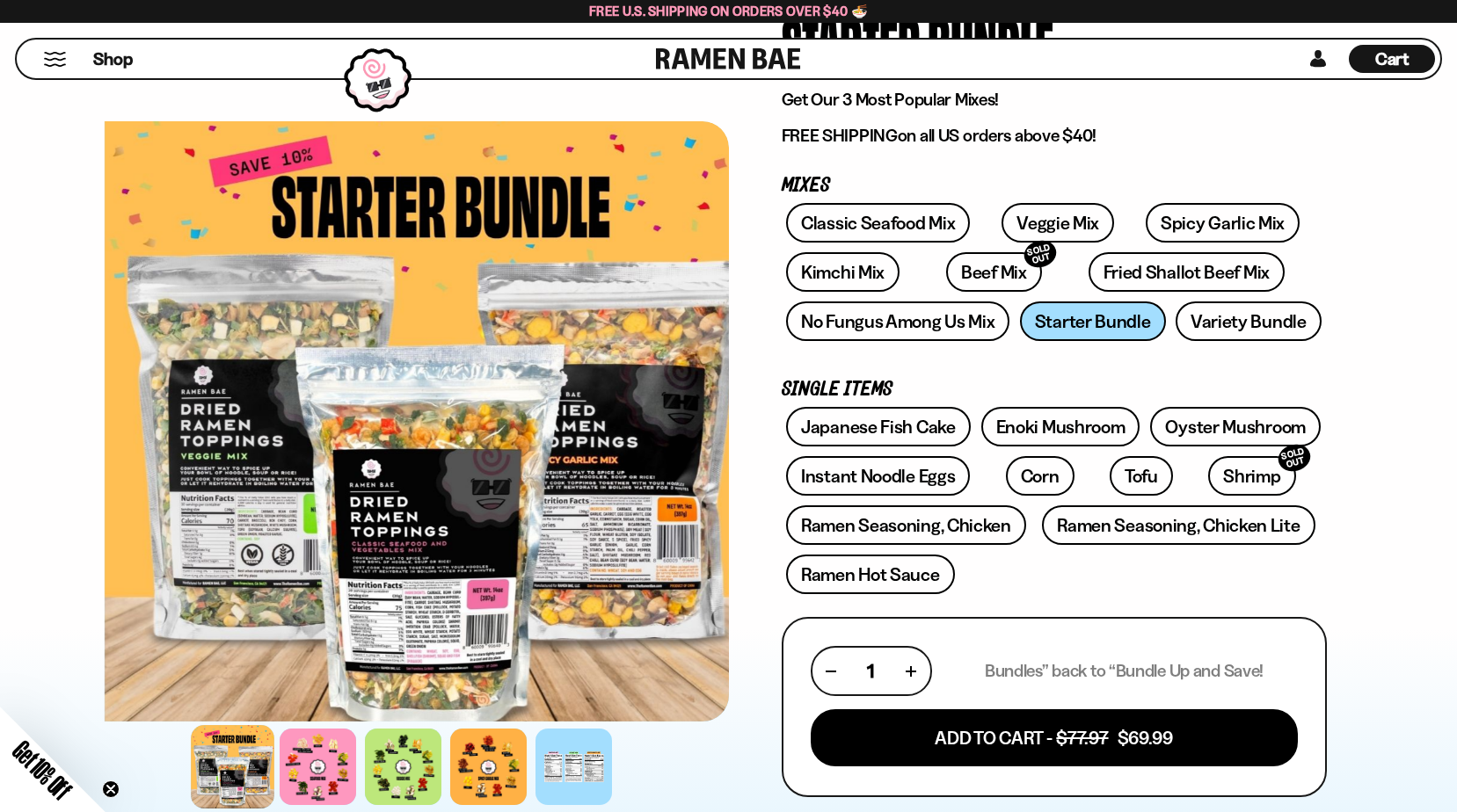
click at [526, 432] on div at bounding box center [429, 421] width 651 height 600
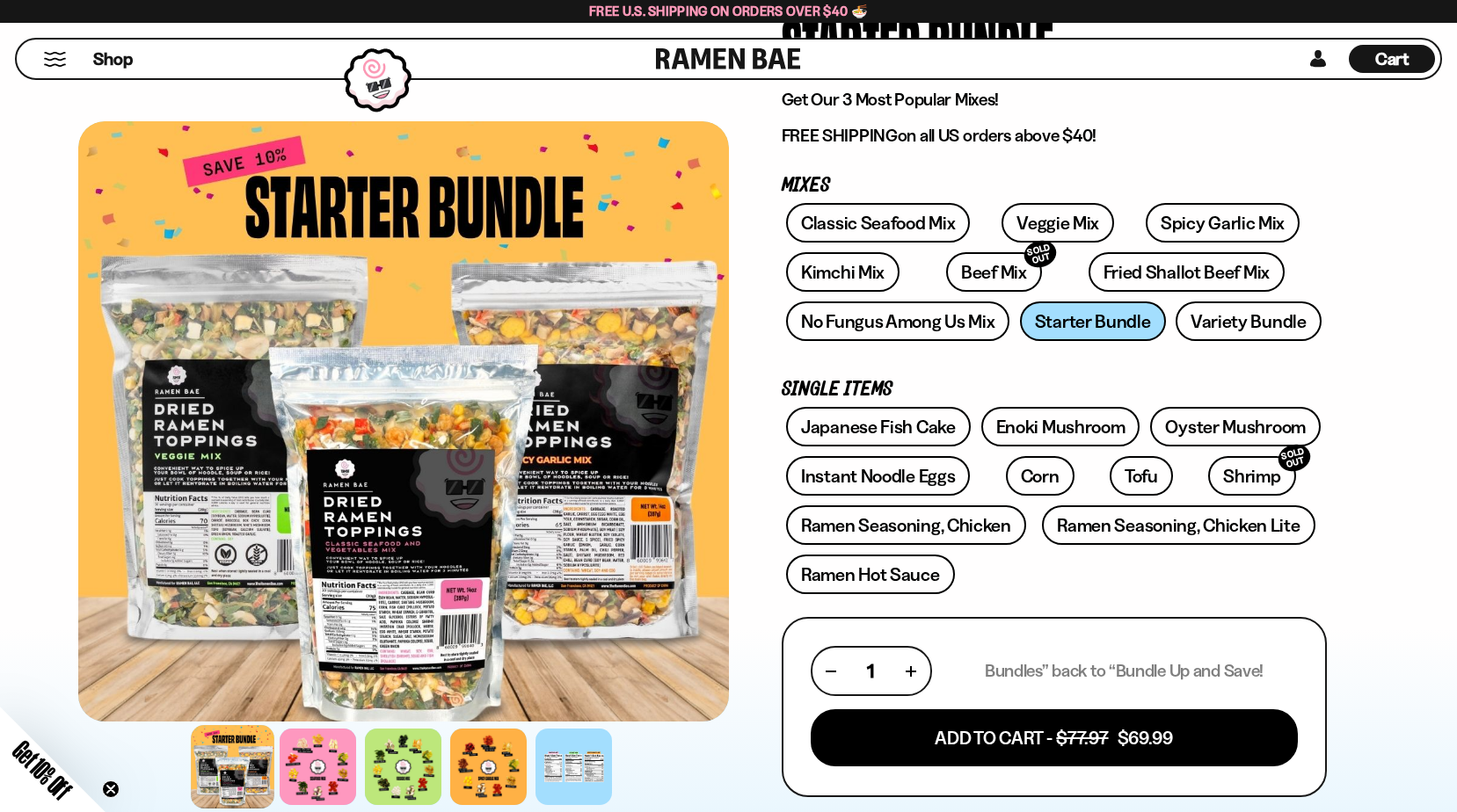
click at [490, 503] on div at bounding box center [403, 421] width 651 height 600
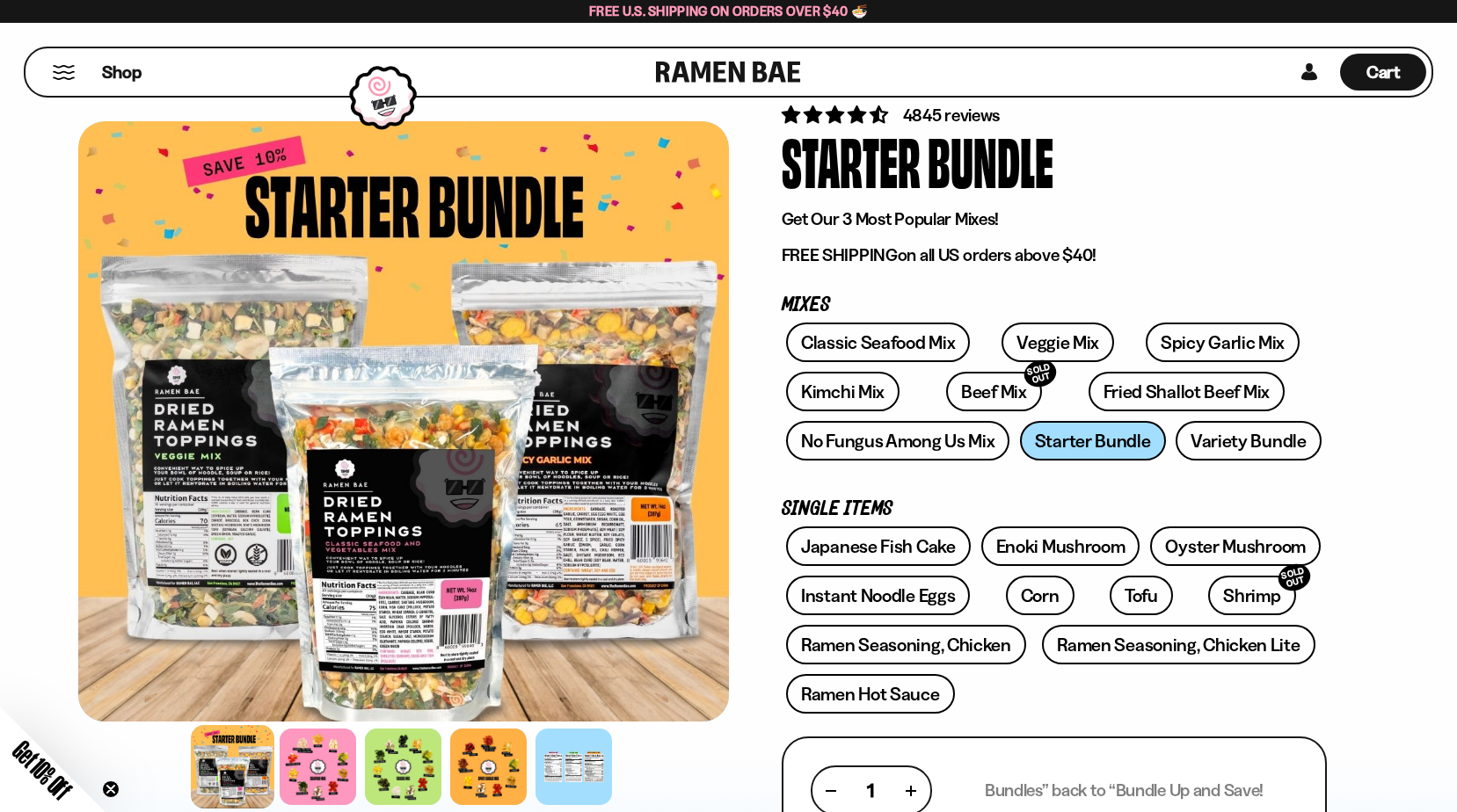
scroll to position [88, 0]
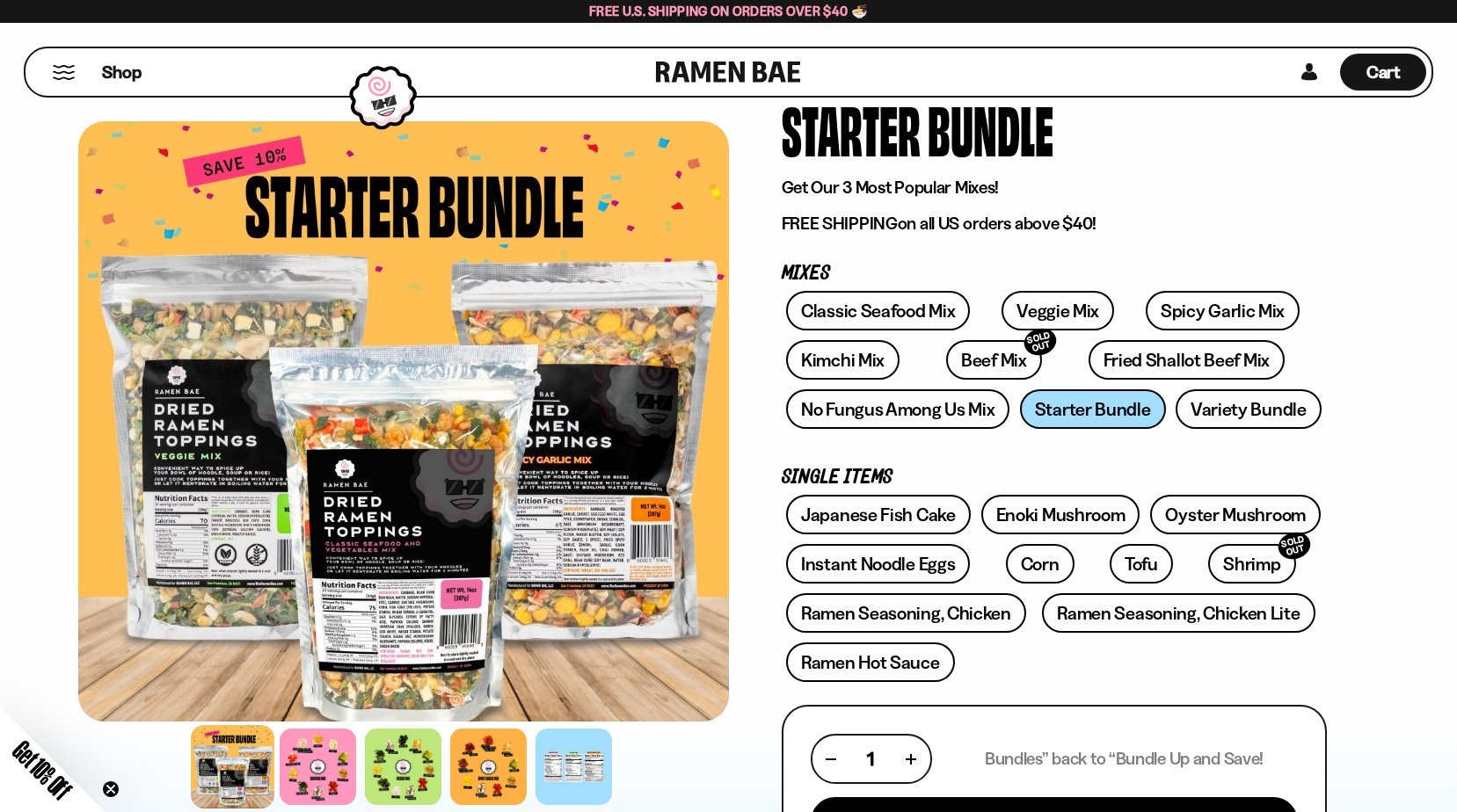
click at [445, 517] on div at bounding box center [403, 421] width 651 height 600
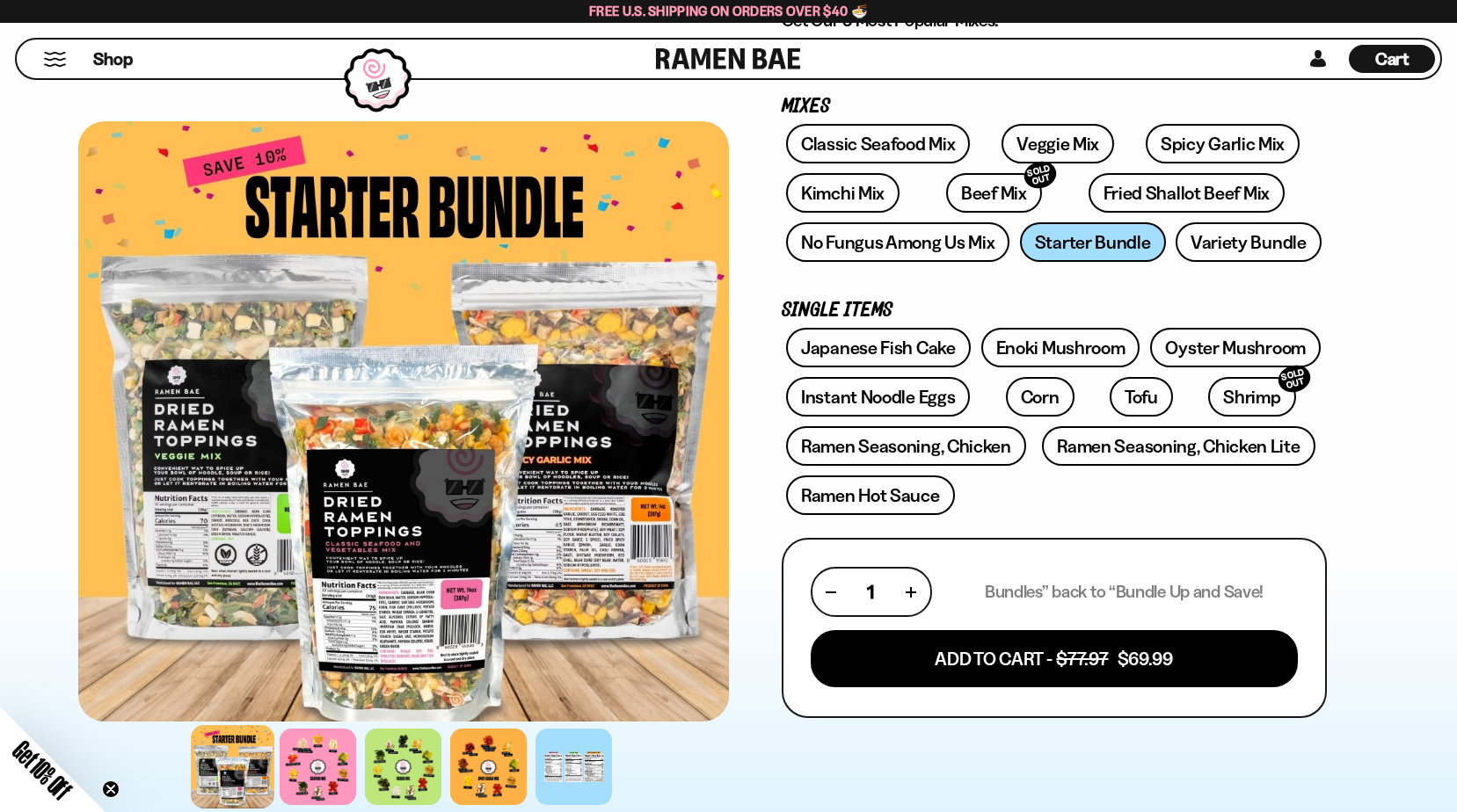
scroll to position [351, 0]
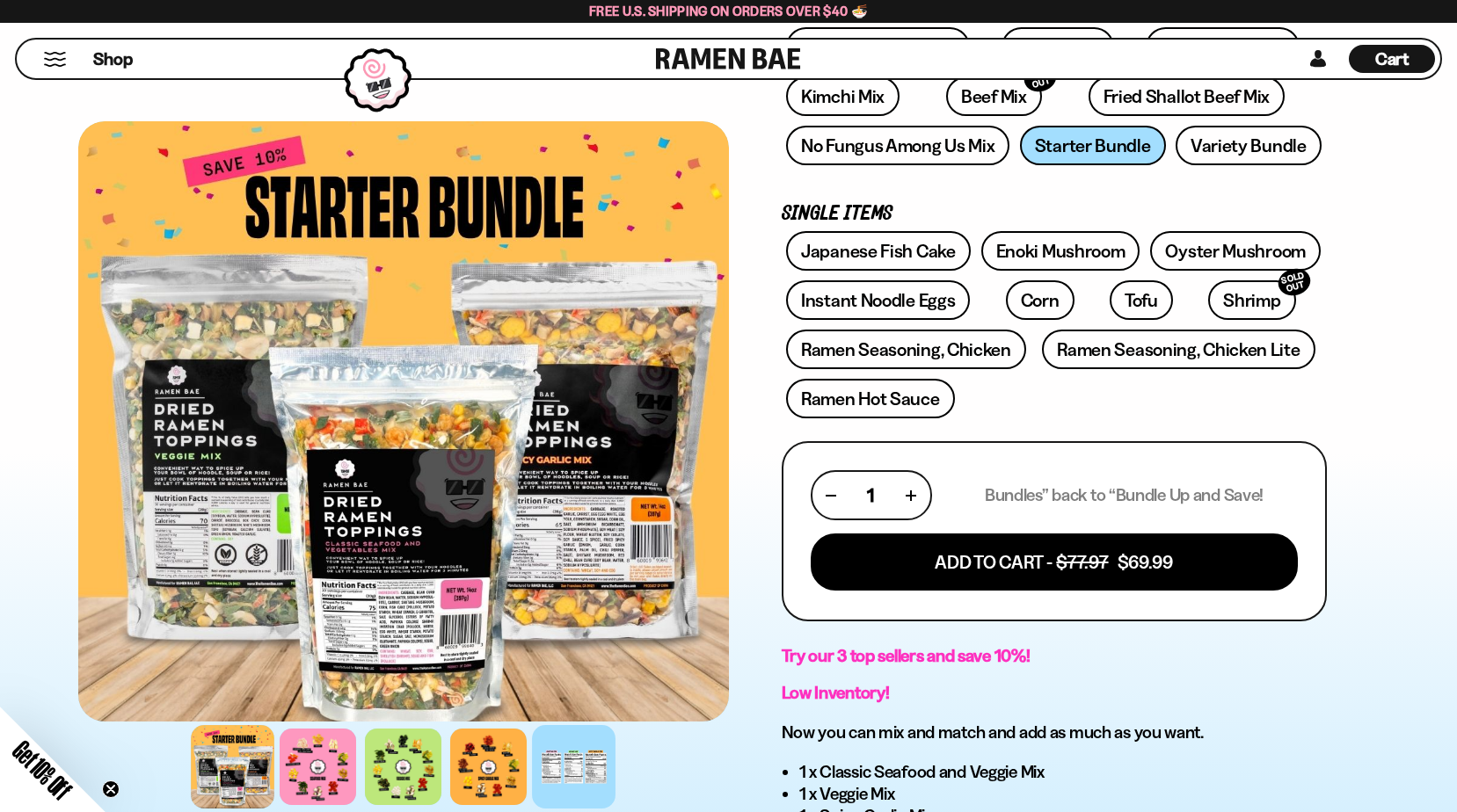
click at [583, 765] on div at bounding box center [574, 767] width 84 height 84
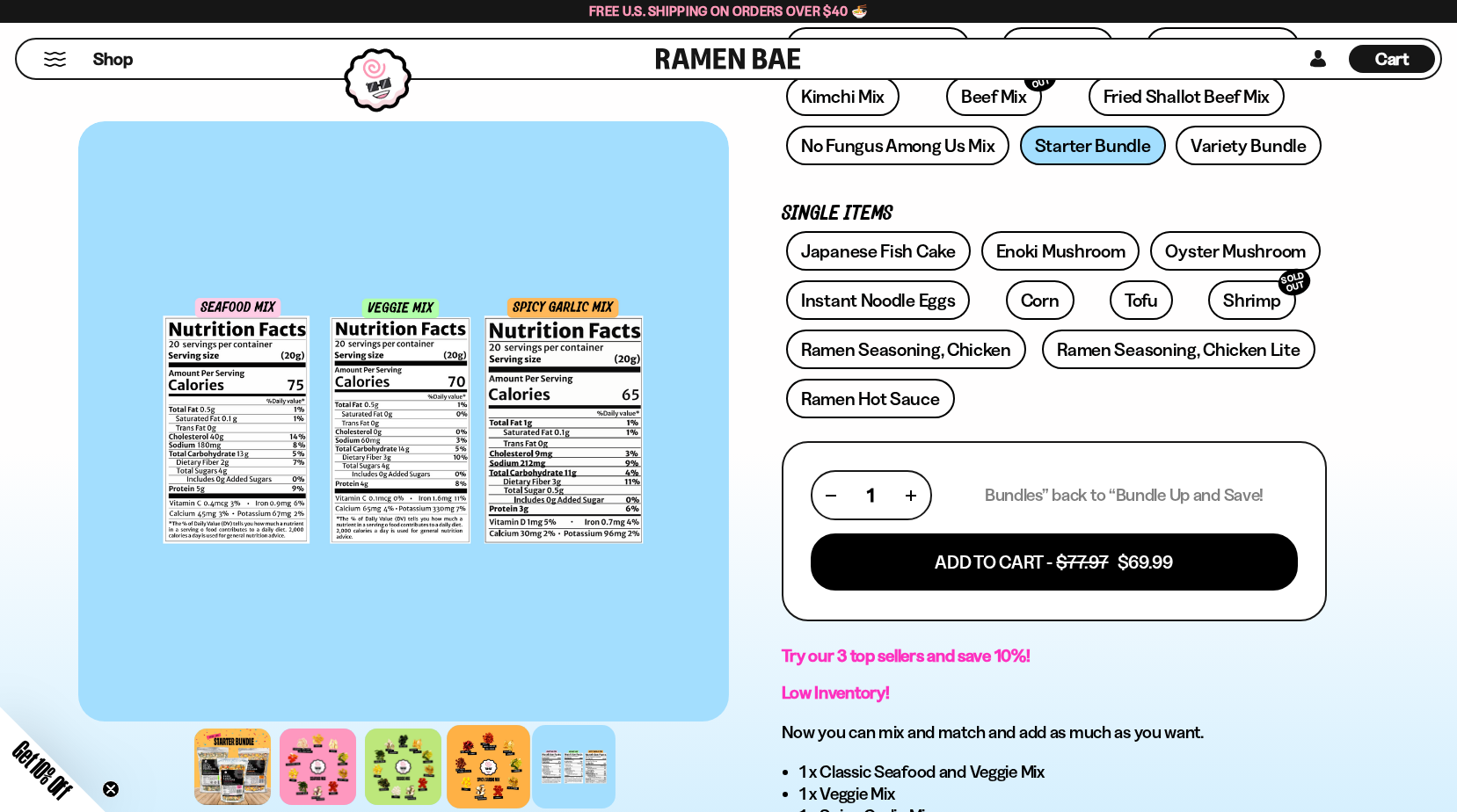
click at [501, 775] on div at bounding box center [488, 767] width 84 height 84
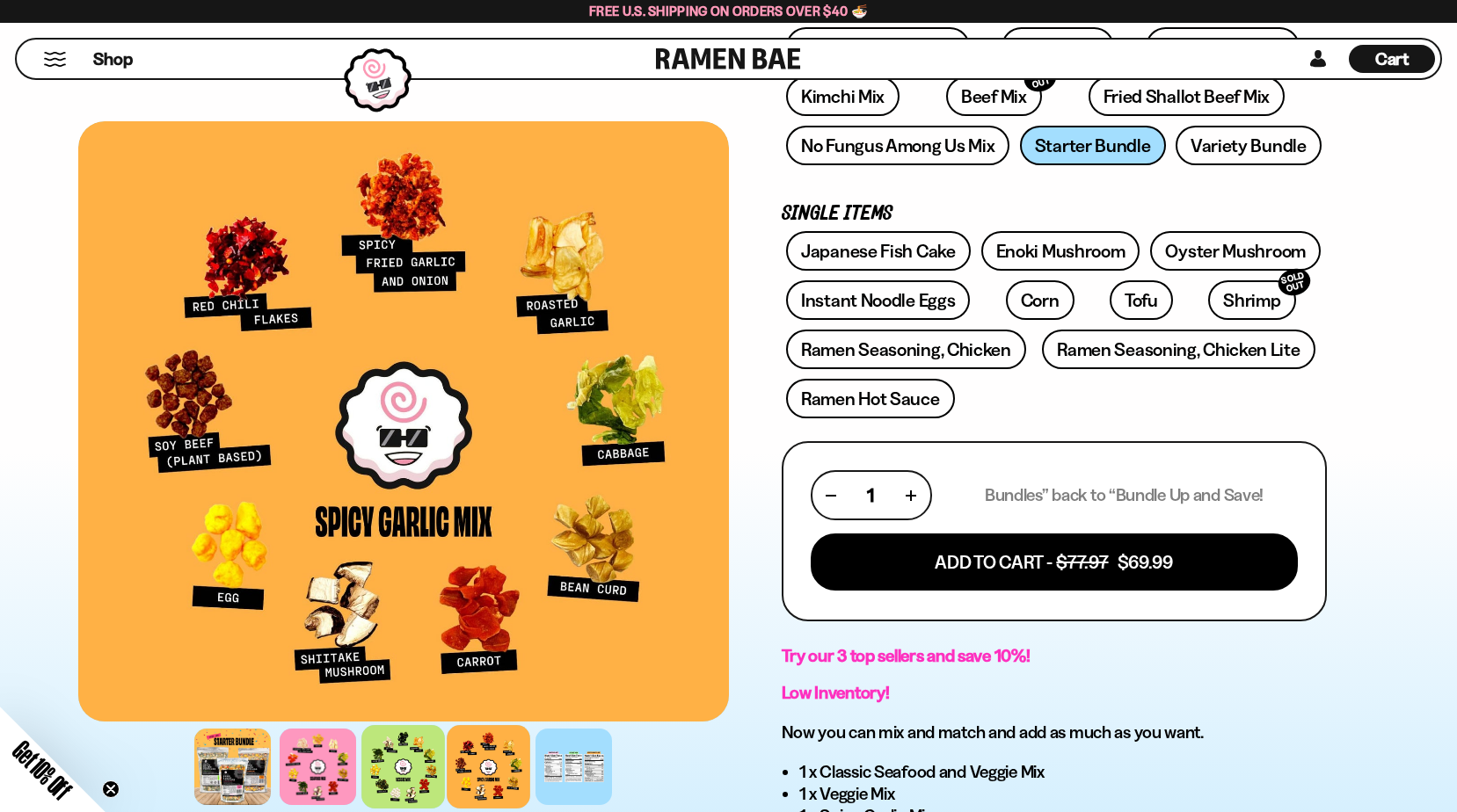
click at [392, 778] on div at bounding box center [403, 767] width 84 height 84
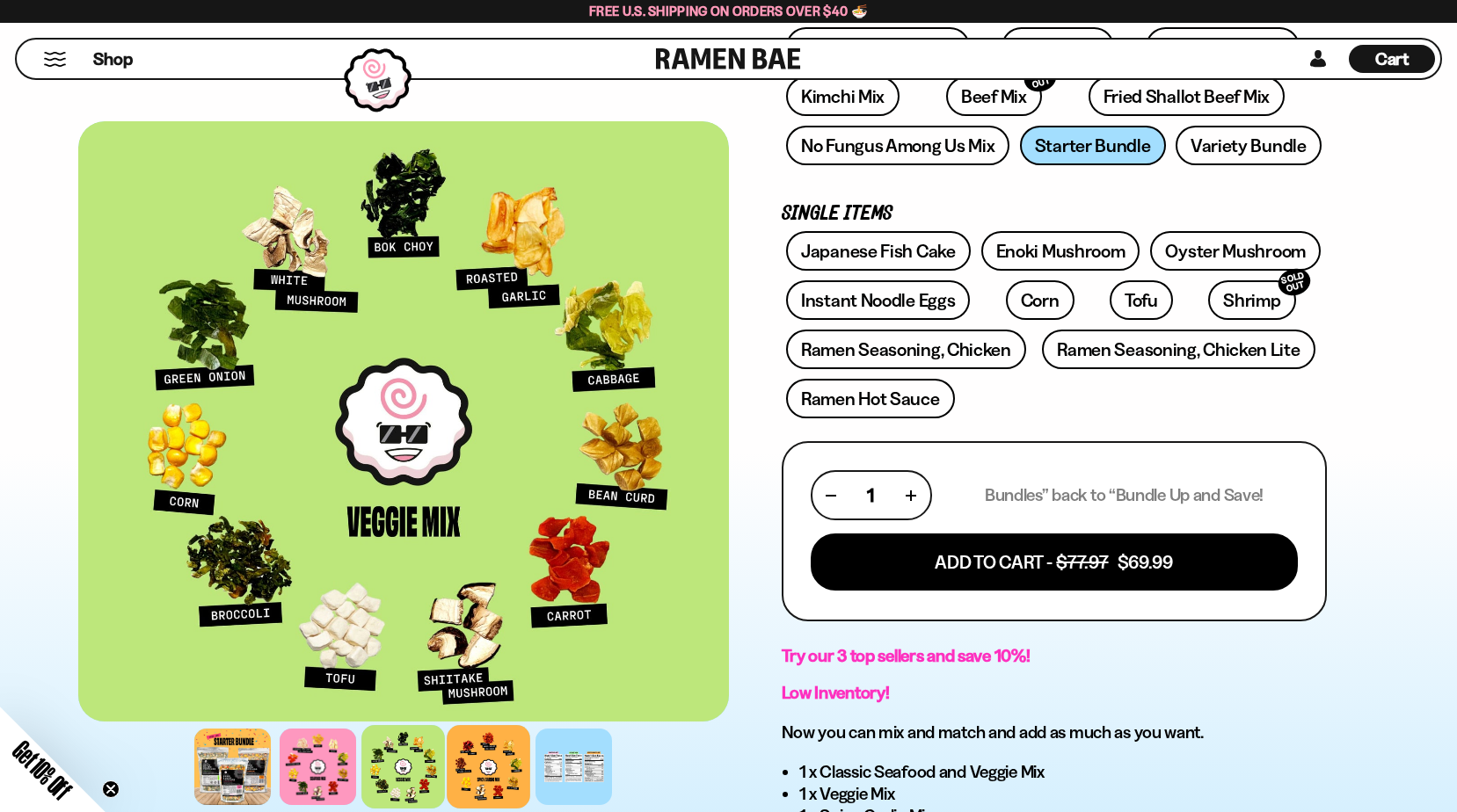
click at [482, 777] on div at bounding box center [488, 767] width 84 height 84
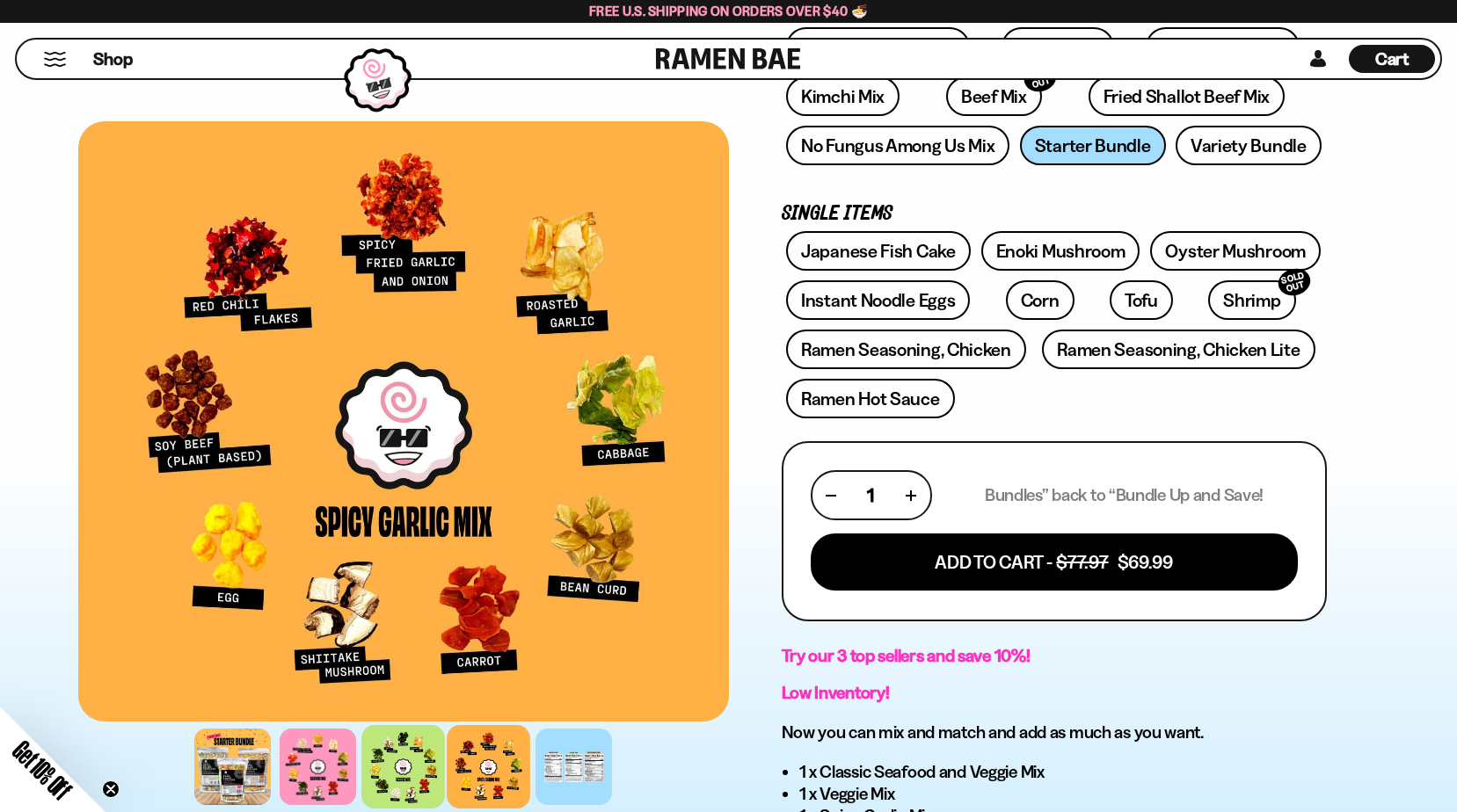
click at [418, 780] on div at bounding box center [403, 767] width 84 height 84
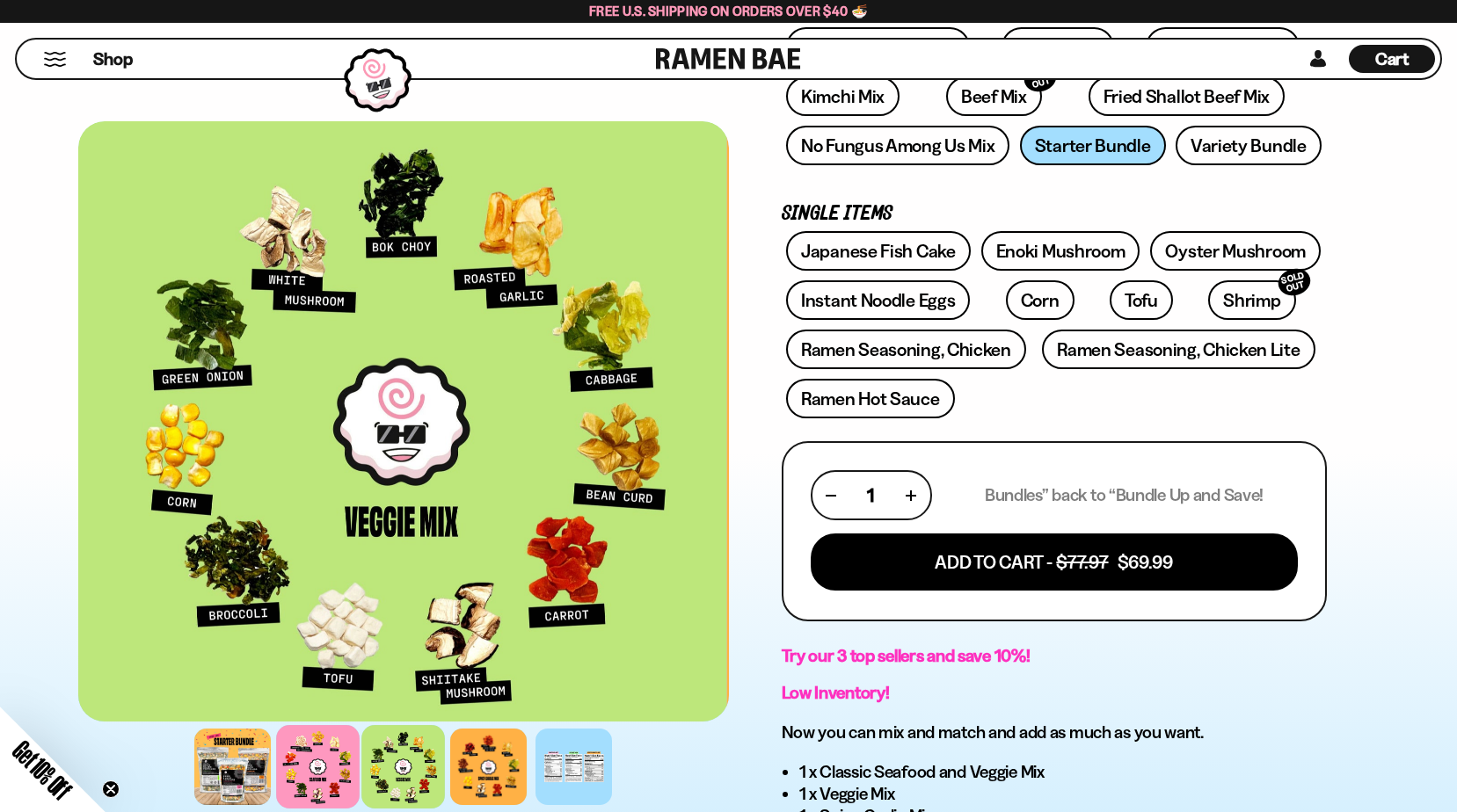
click at [327, 774] on div at bounding box center [318, 767] width 84 height 84
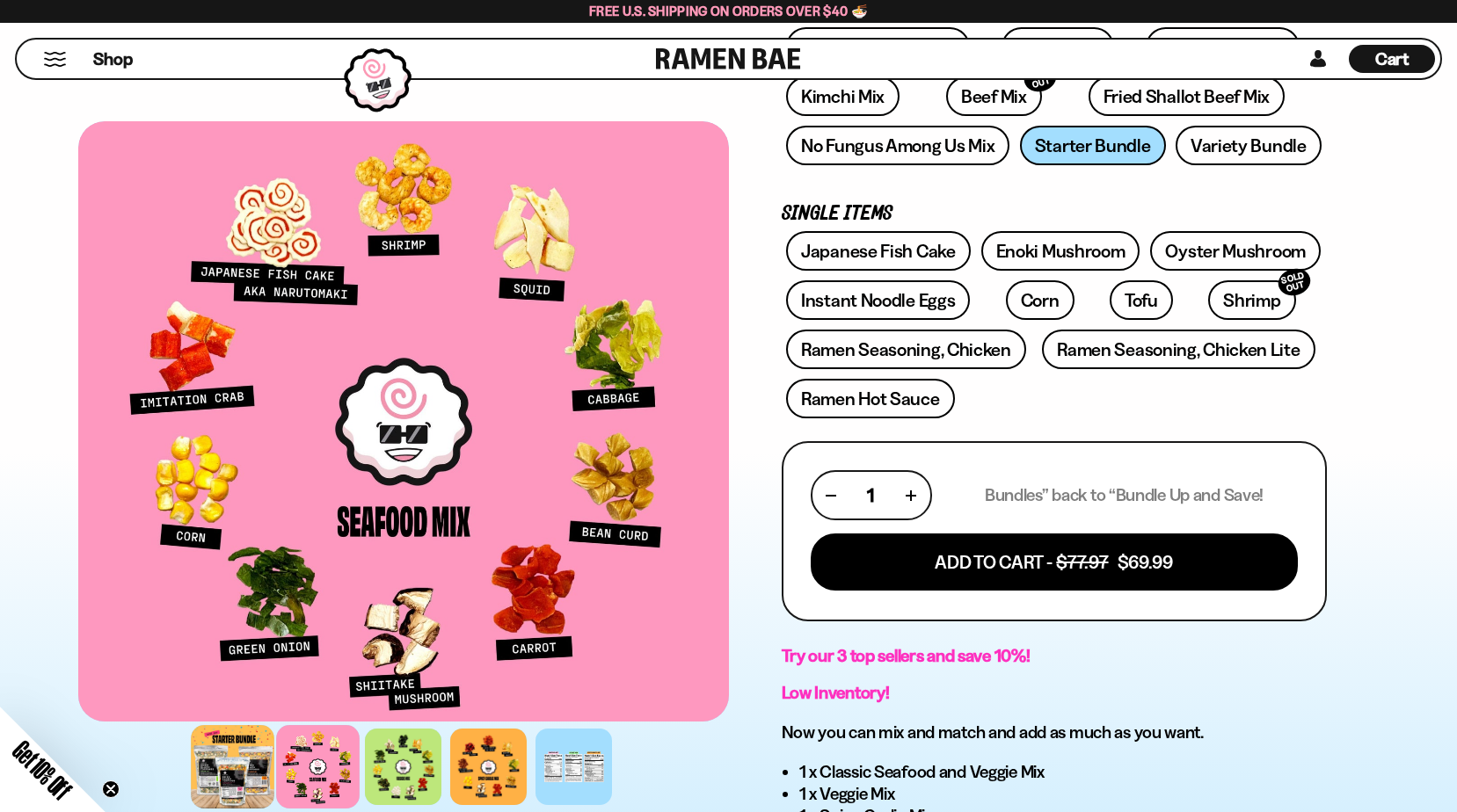
click at [237, 773] on div at bounding box center [233, 767] width 84 height 84
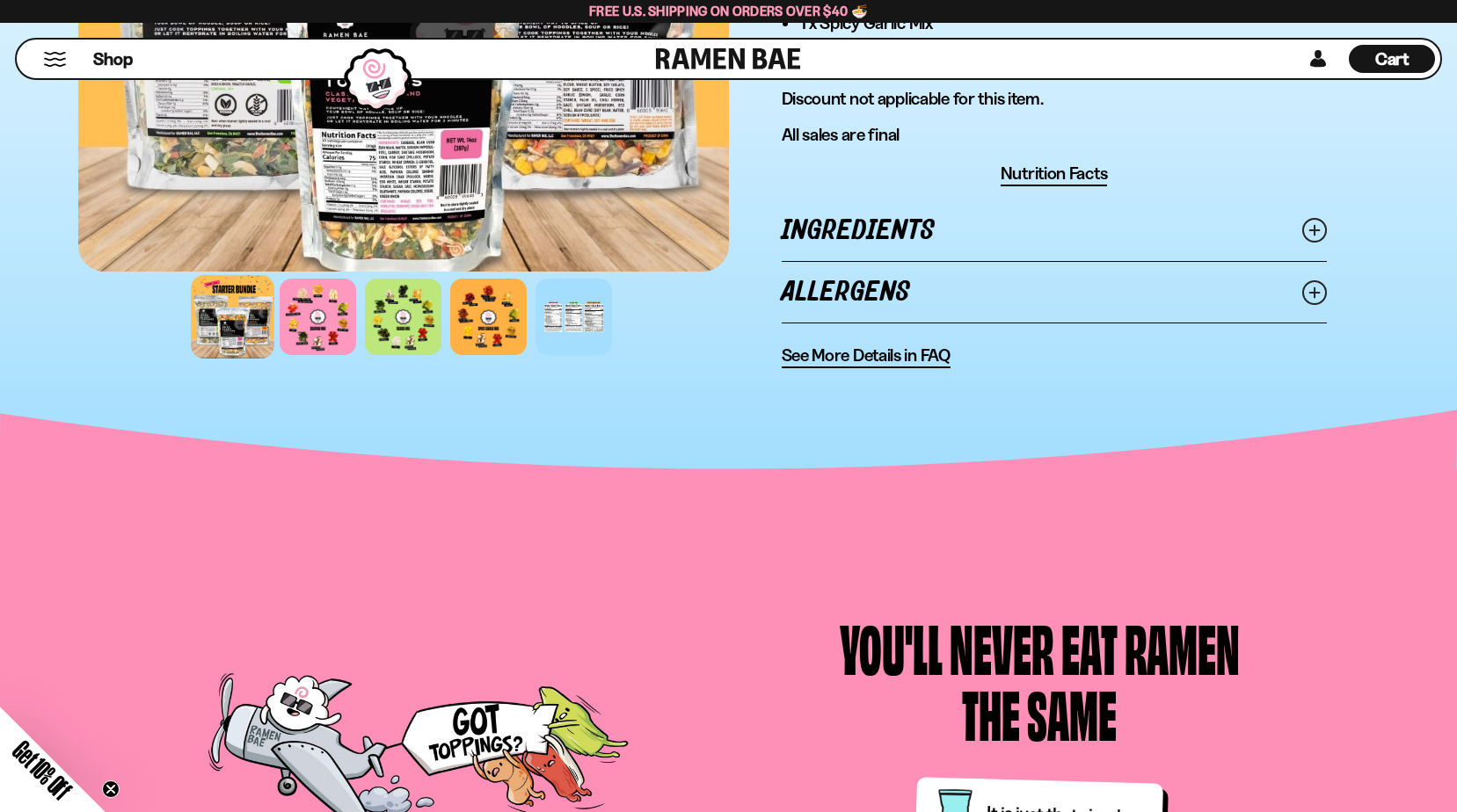
scroll to position [1143, 0]
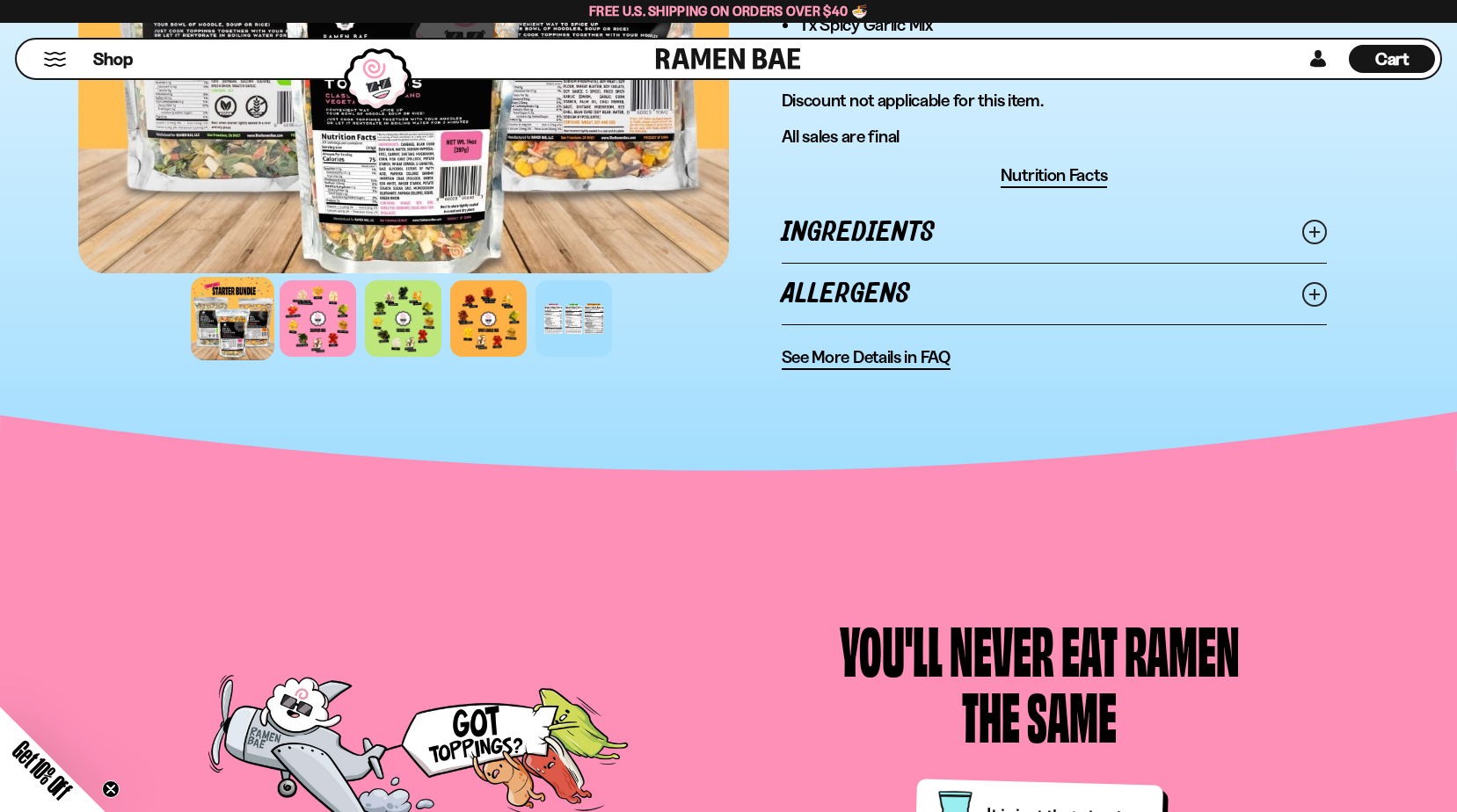
click at [859, 353] on span "See More Details in FAQ" at bounding box center [866, 357] width 169 height 22
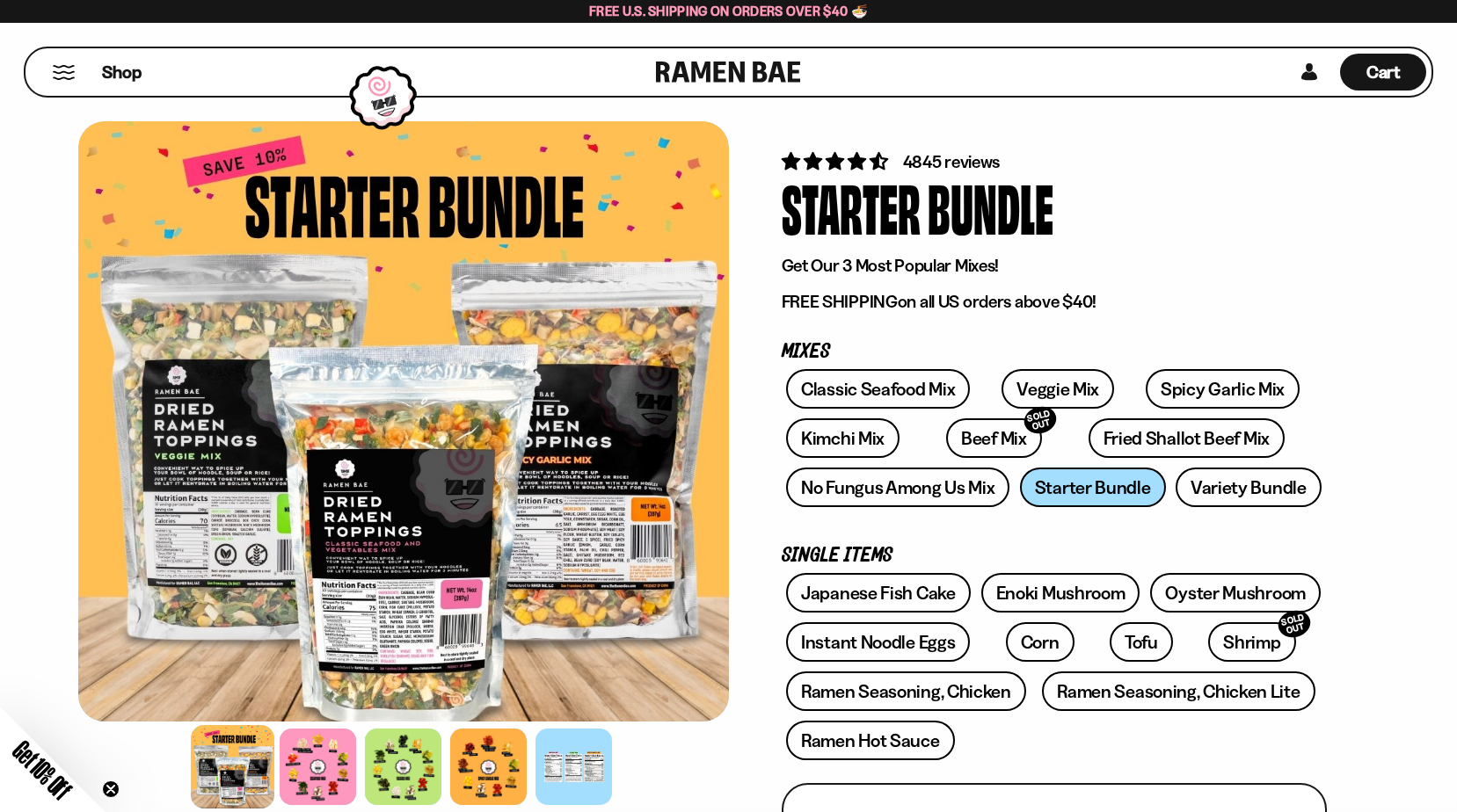
scroll to position [0, 0]
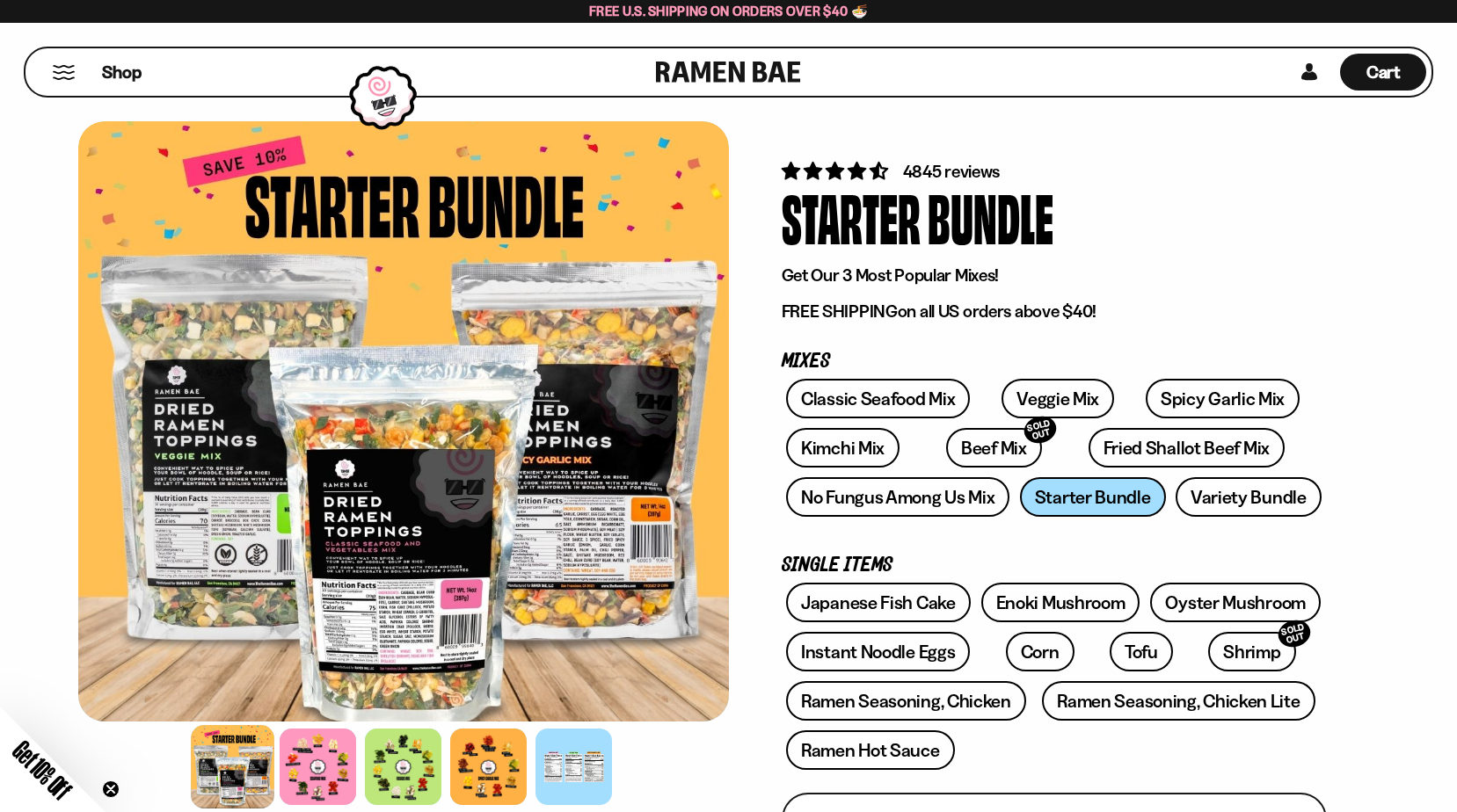
click at [957, 169] on span "4845 reviews" at bounding box center [952, 171] width 98 height 21
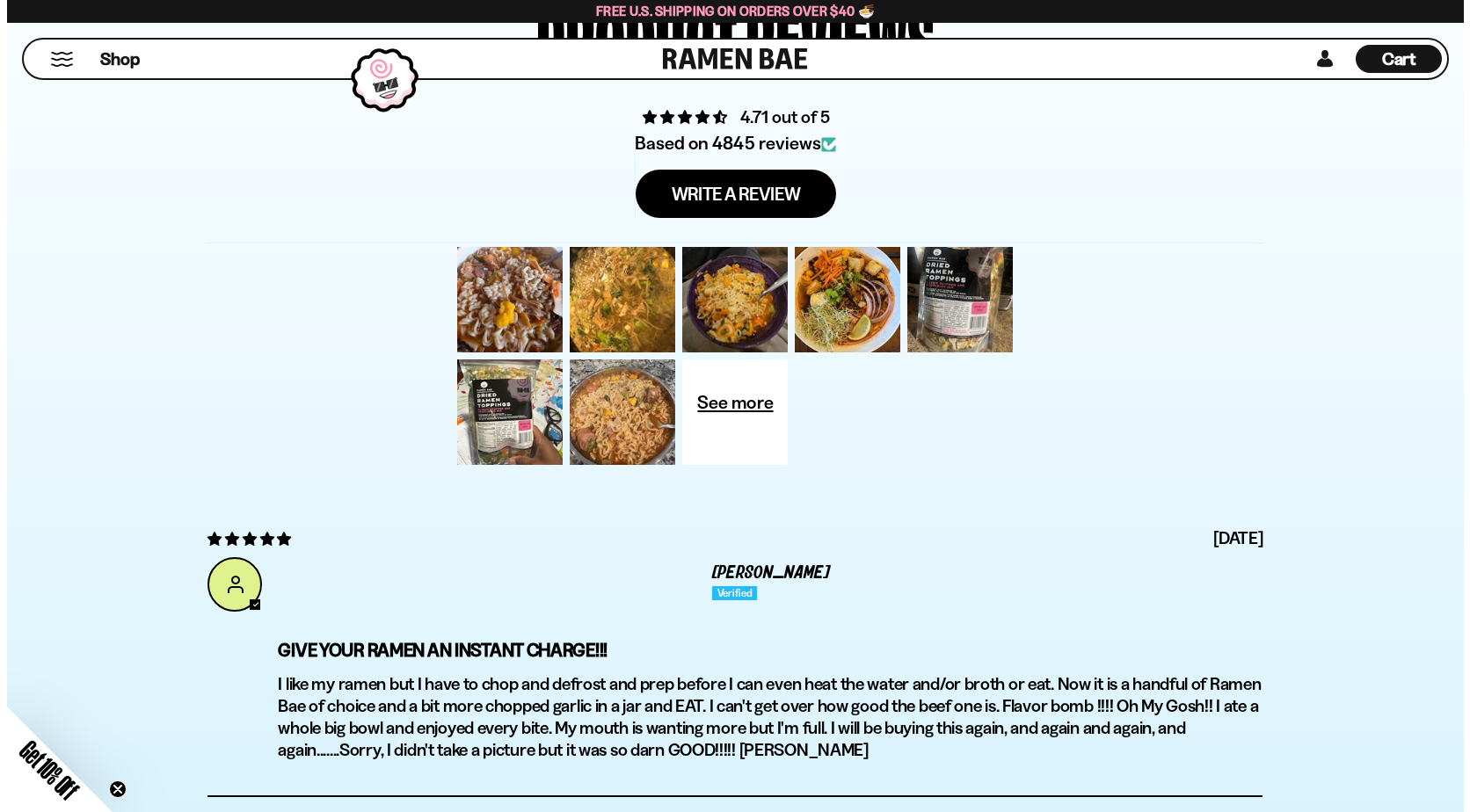
scroll to position [5682, 0]
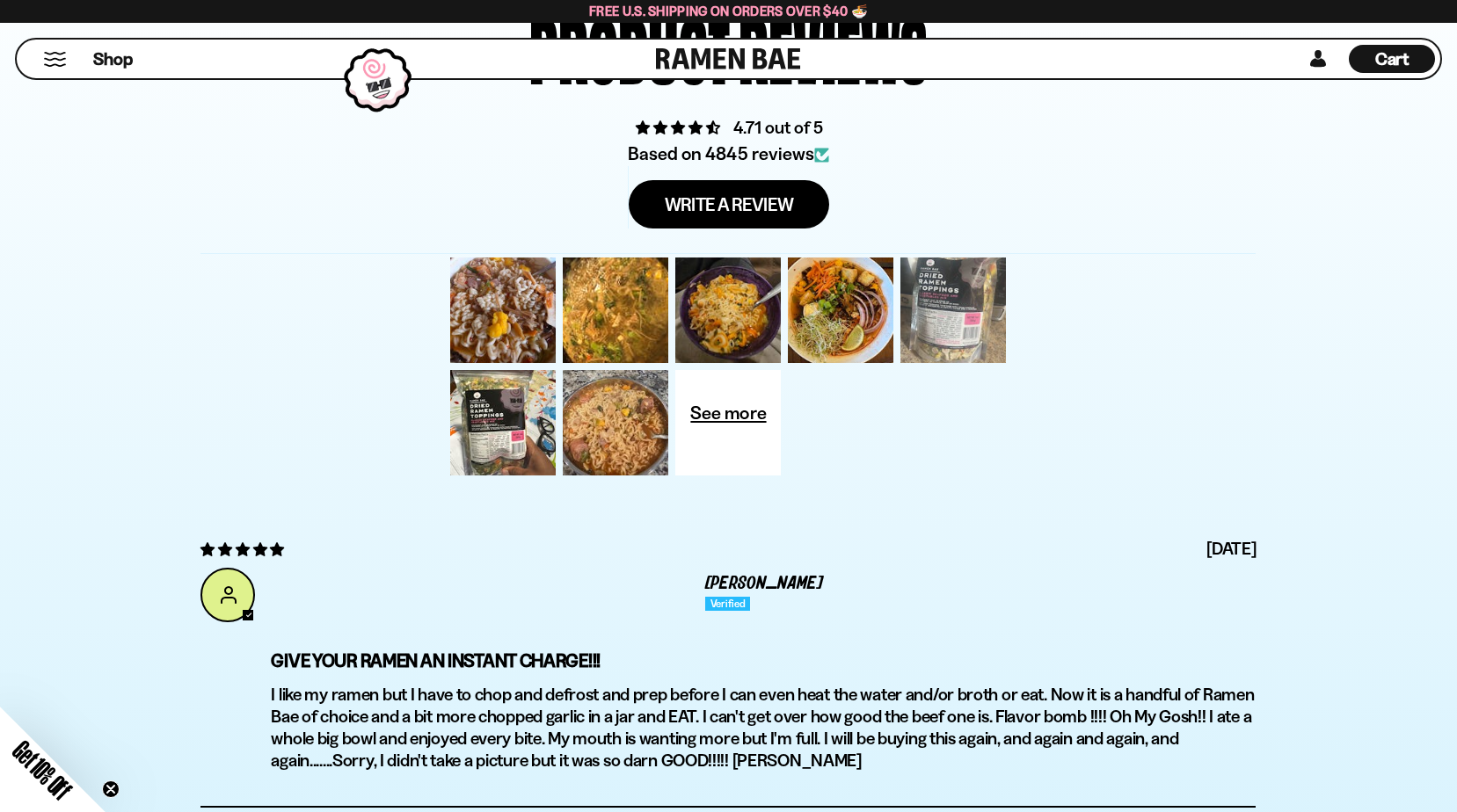
click at [968, 328] on div at bounding box center [953, 310] width 112 height 112
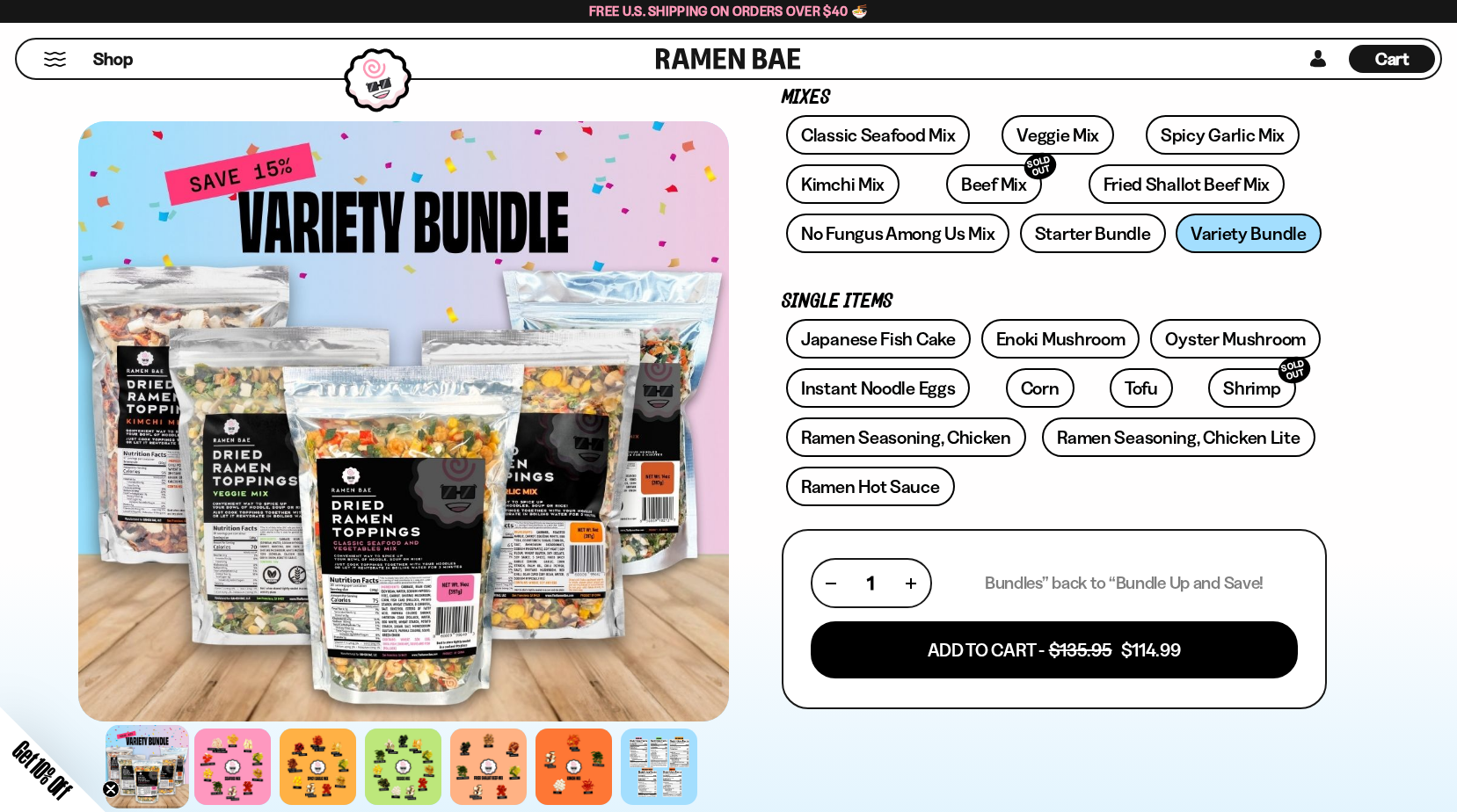
scroll to position [176, 0]
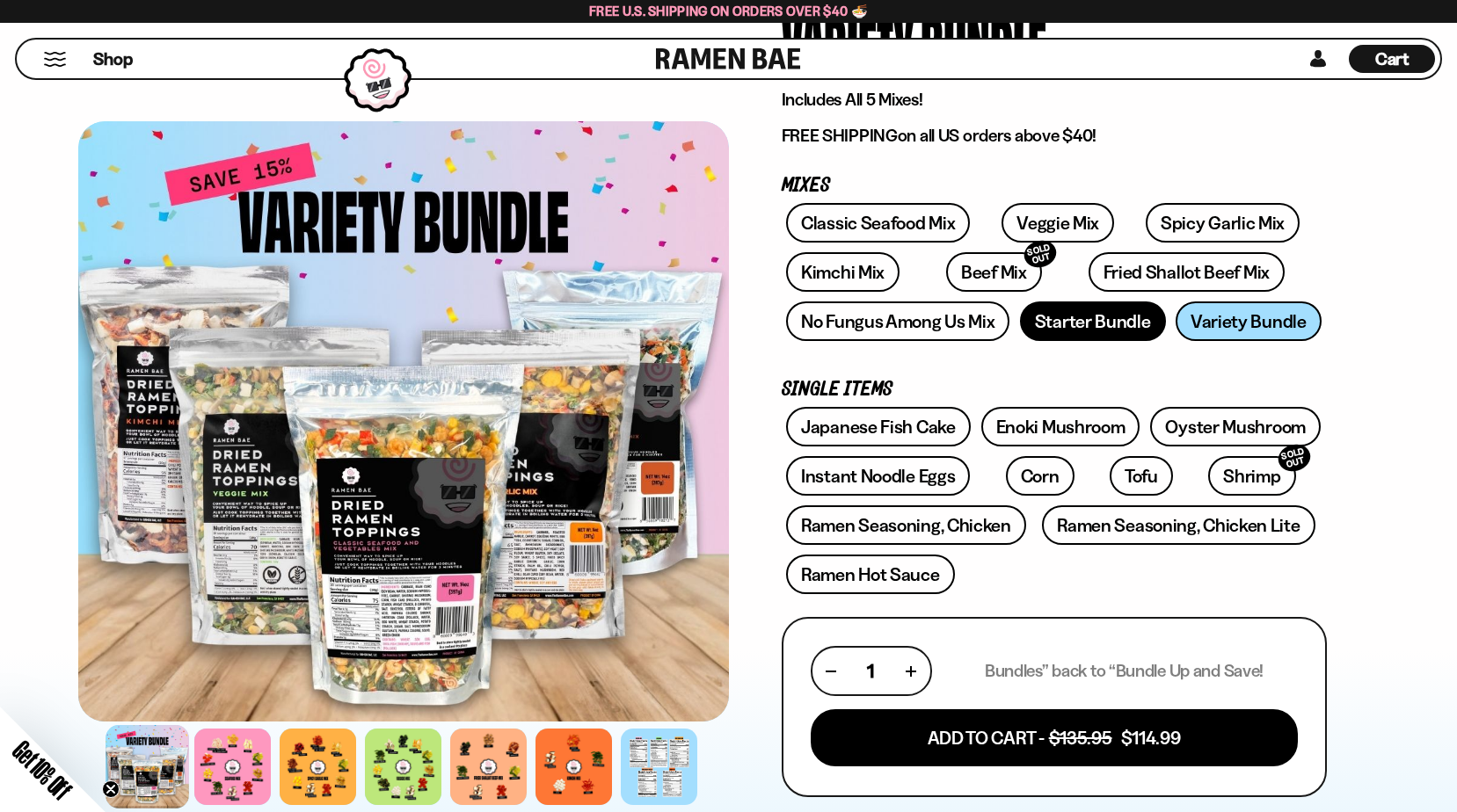
click at [1105, 320] on link "Starter Bundle" at bounding box center [1093, 321] width 146 height 40
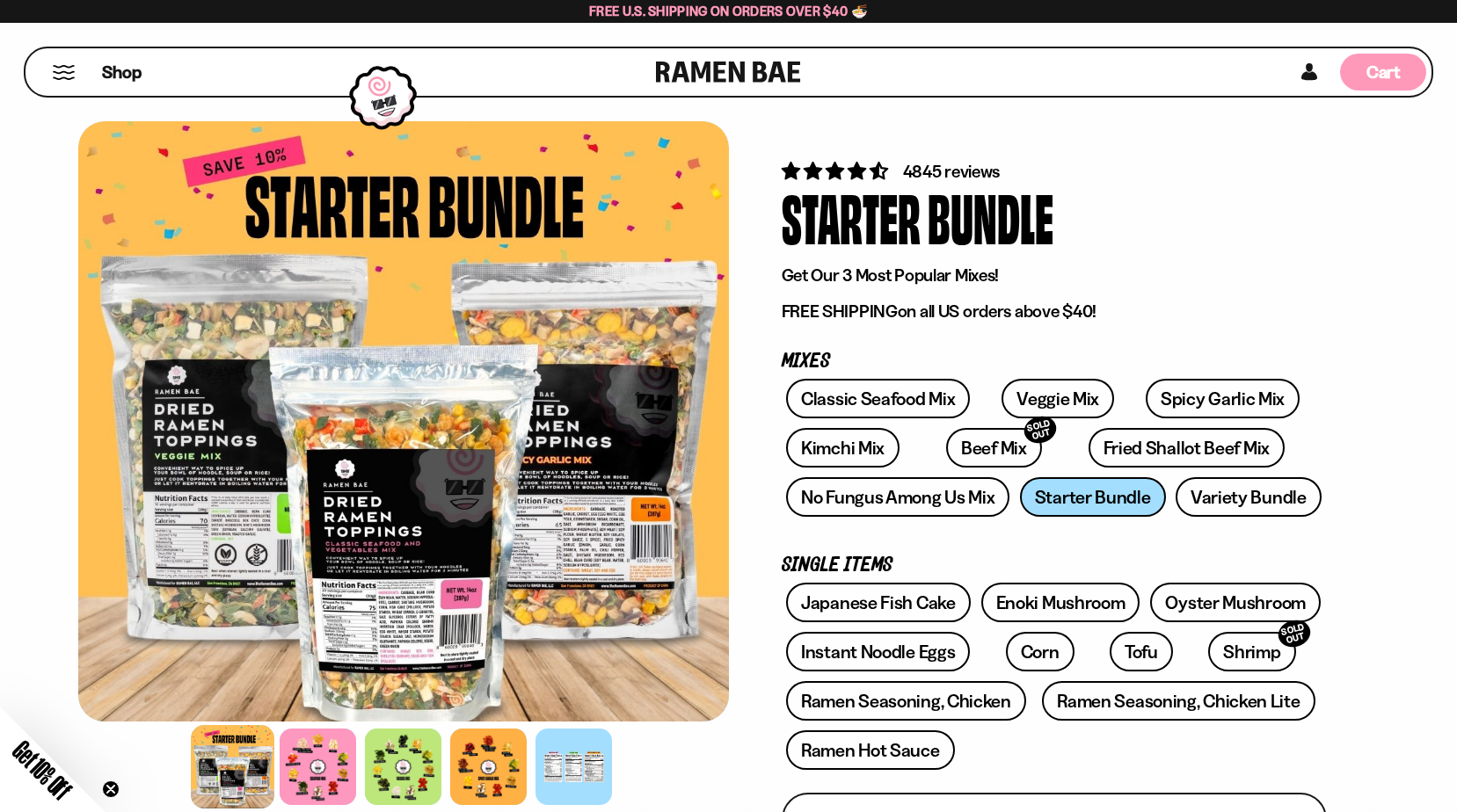
click at [1389, 74] on span "Cart" at bounding box center [1383, 72] width 34 height 21
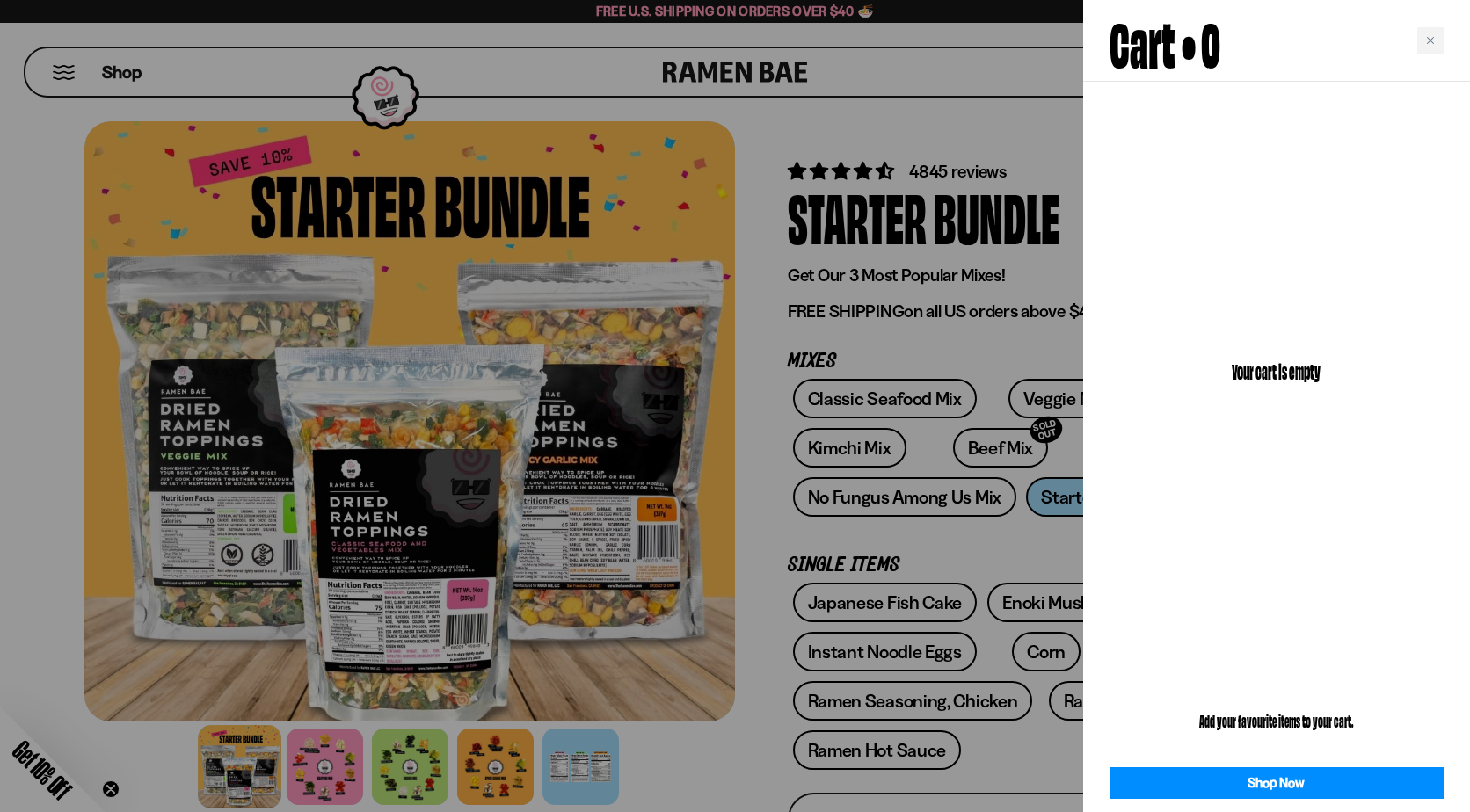
click at [875, 67] on div at bounding box center [735, 406] width 1470 height 812
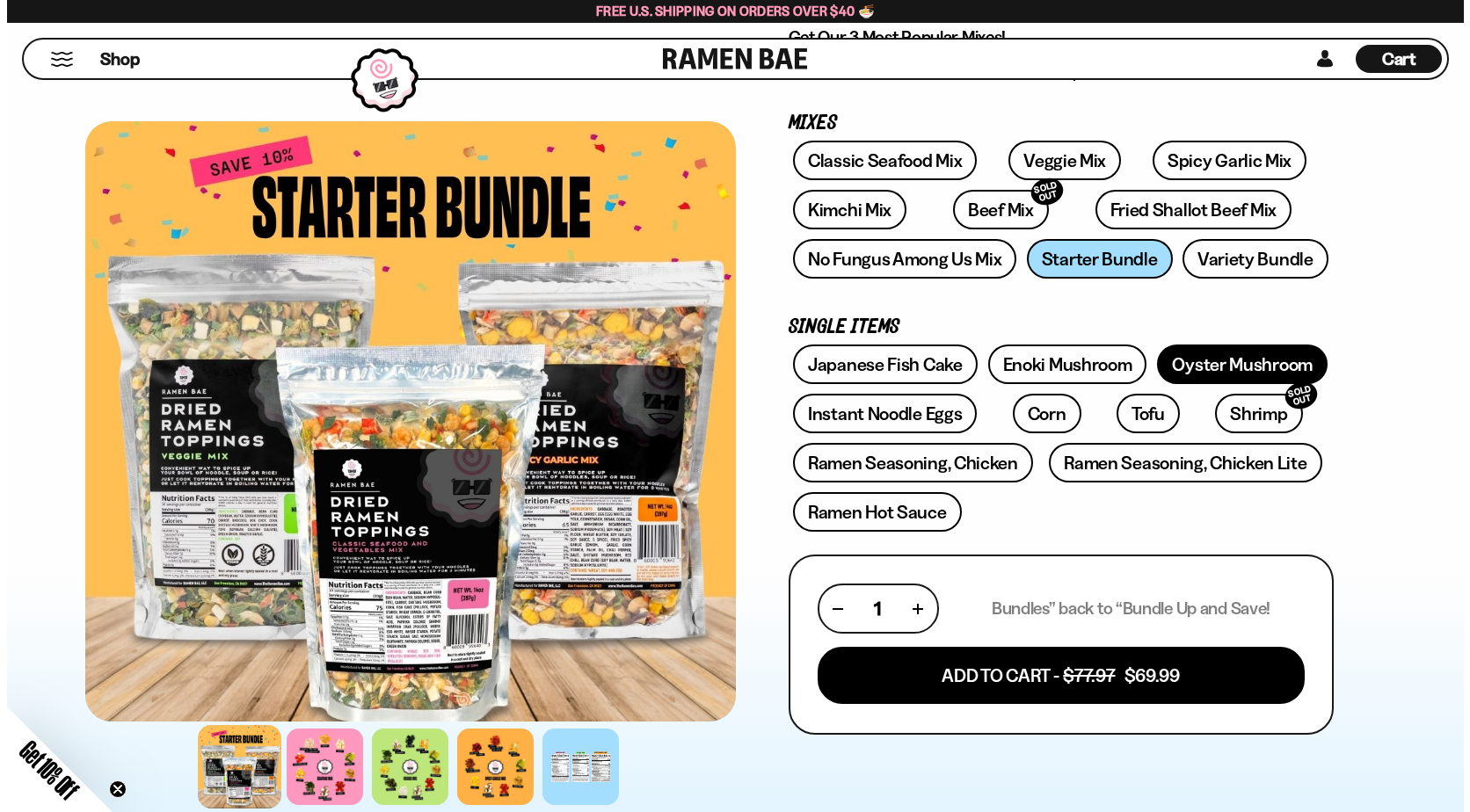
scroll to position [264, 0]
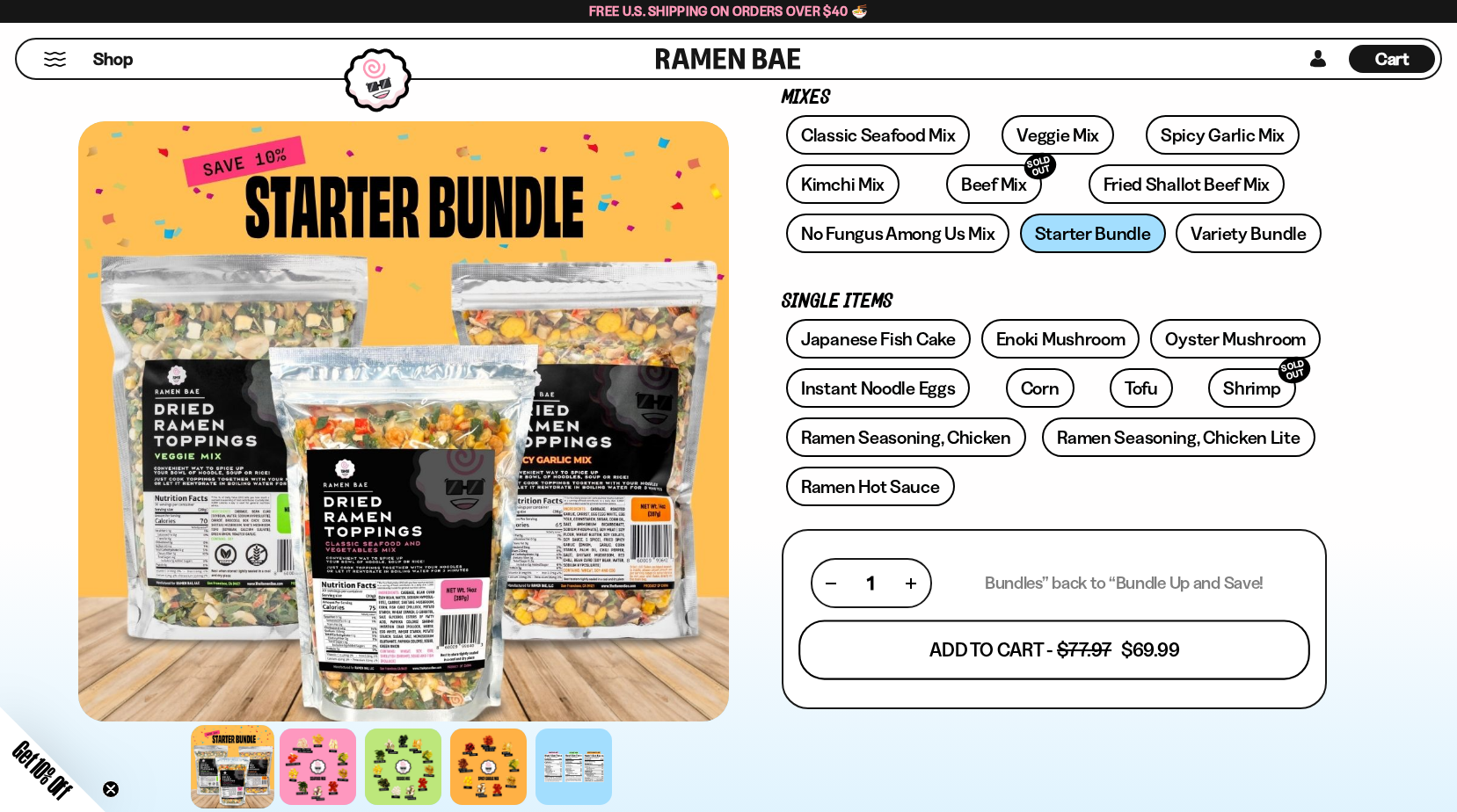
click at [1008, 666] on button "Add To Cart - $77.97 $69.99" at bounding box center [1054, 650] width 512 height 59
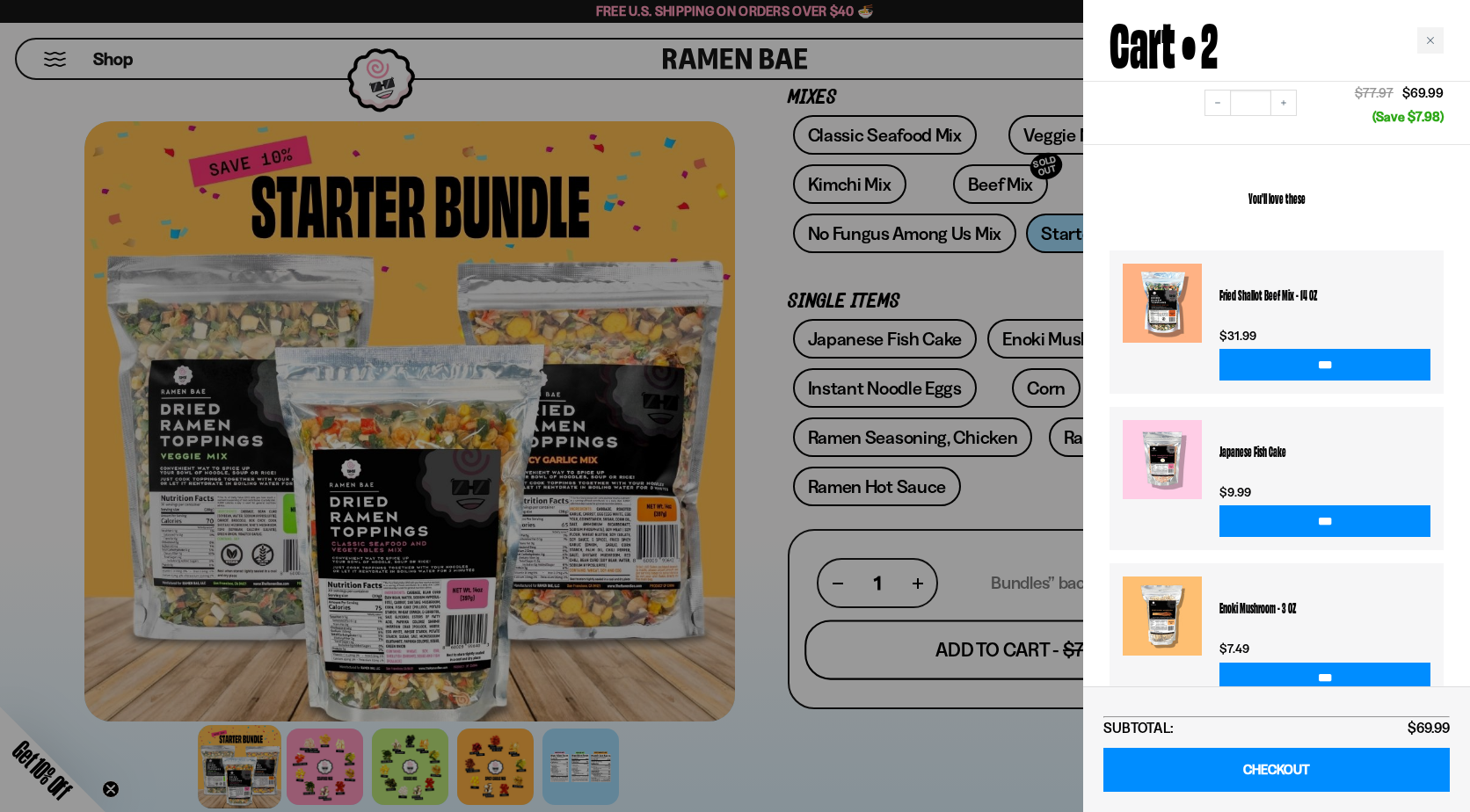
scroll to position [420, 0]
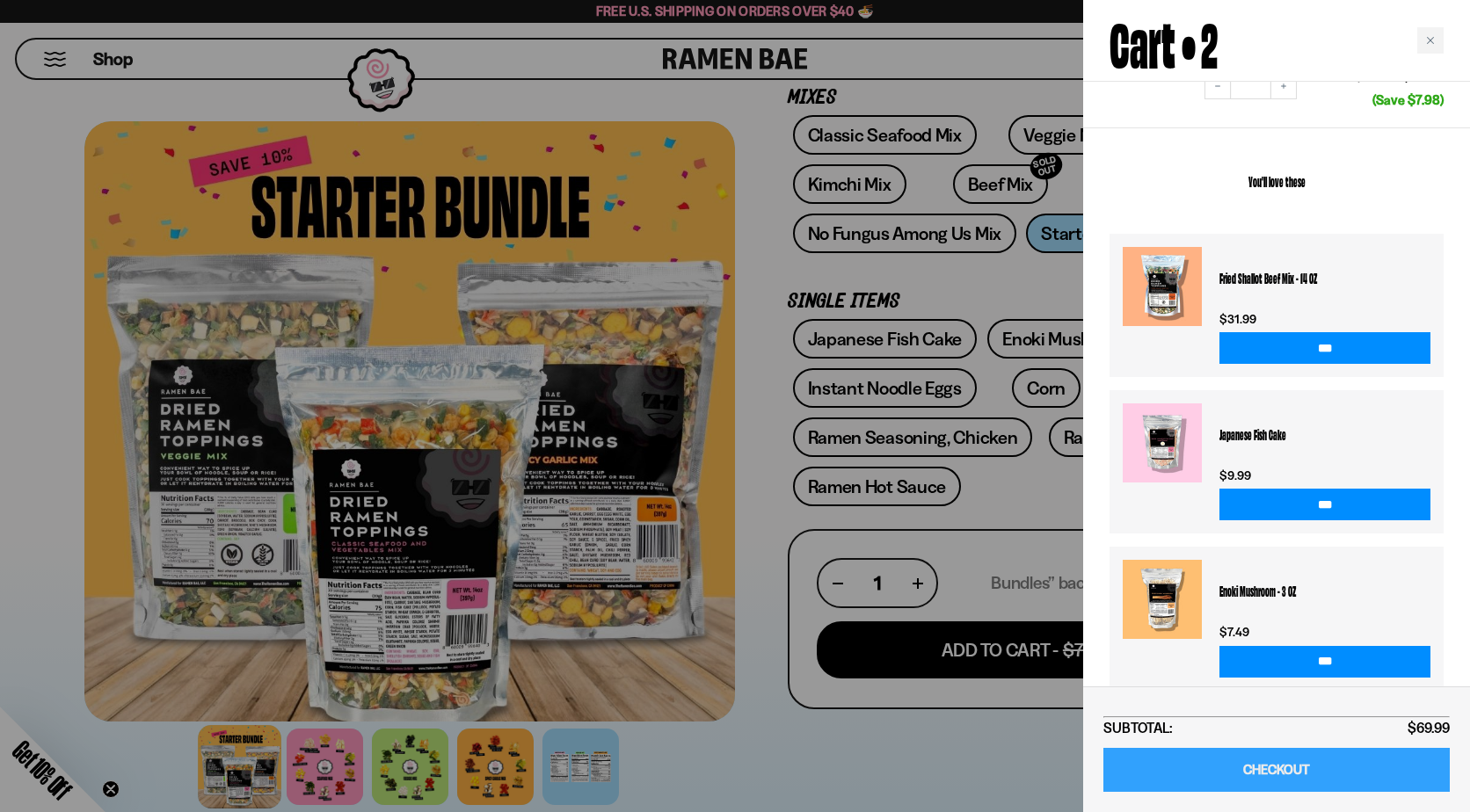
click at [1268, 769] on link "CHECKOUT" at bounding box center [1277, 771] width 347 height 45
